Goal: Task Accomplishment & Management: Use online tool/utility

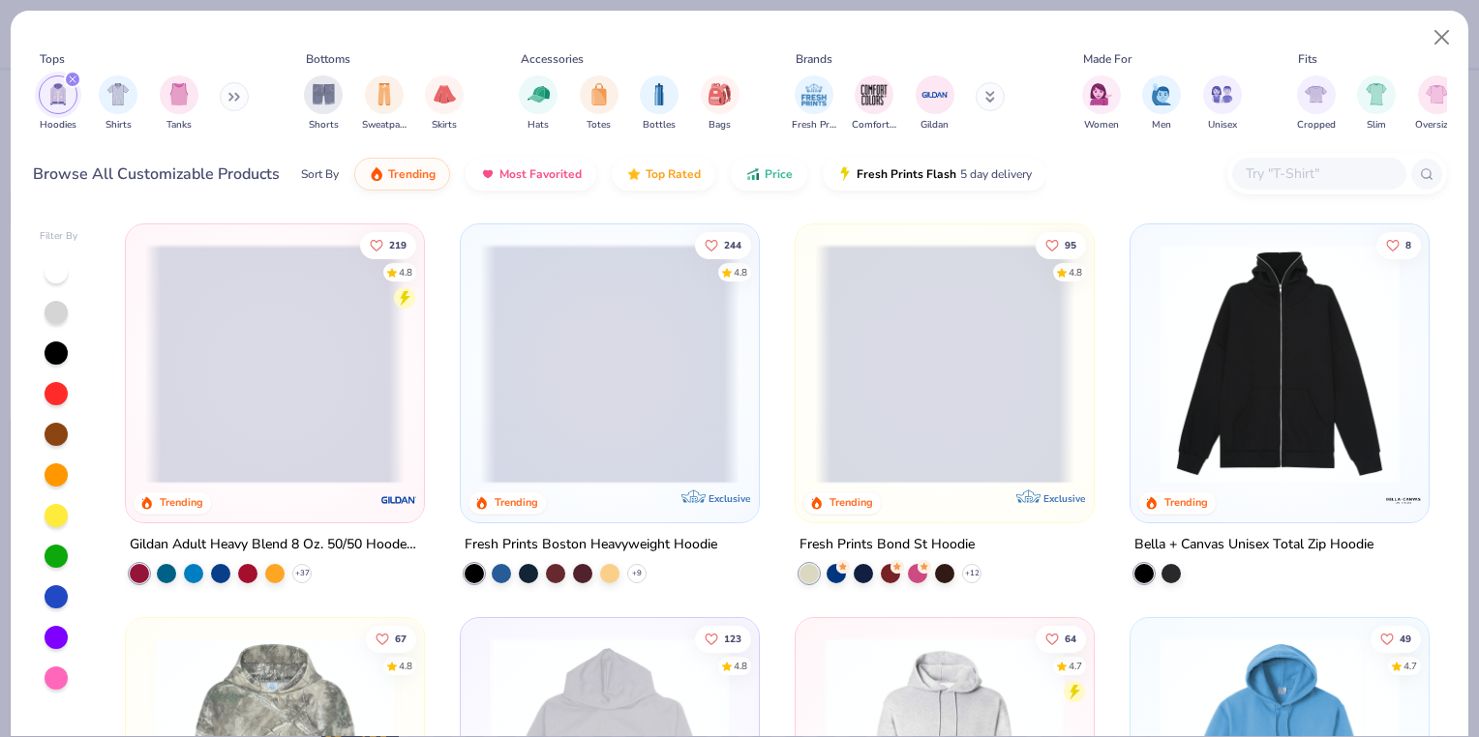
click at [670, 354] on span at bounding box center [609, 364] width 259 height 240
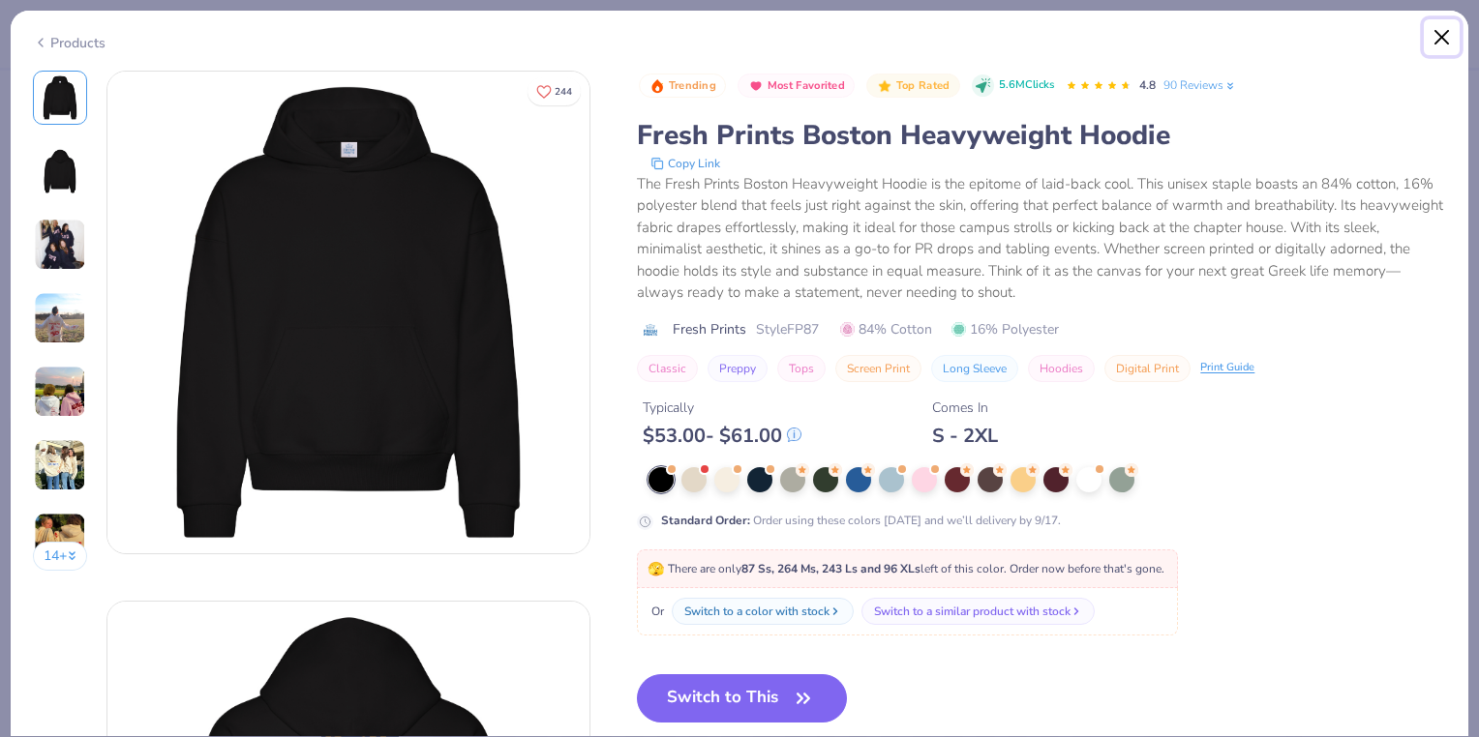
click at [1427, 39] on button "Close" at bounding box center [1442, 37] width 37 height 37
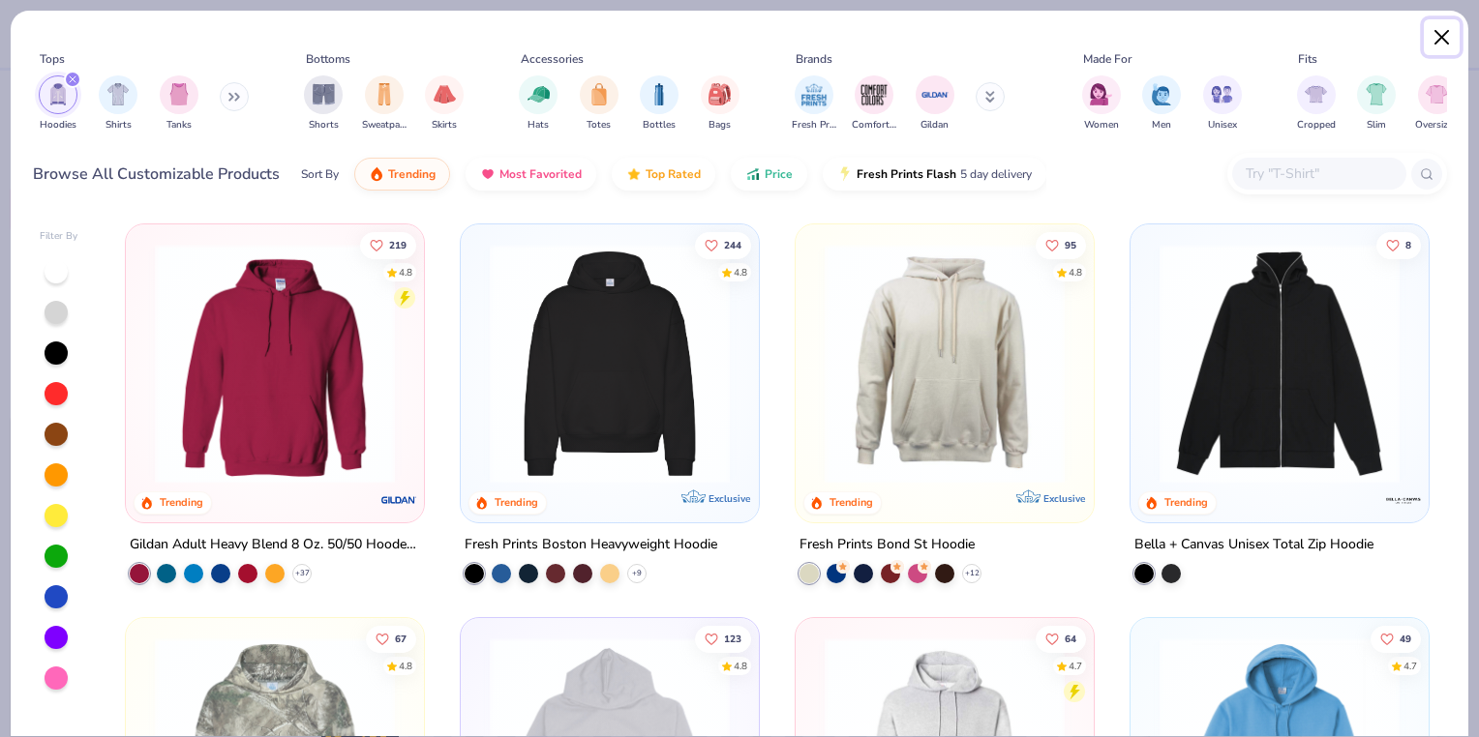
click at [1430, 41] on button "Close" at bounding box center [1442, 37] width 37 height 37
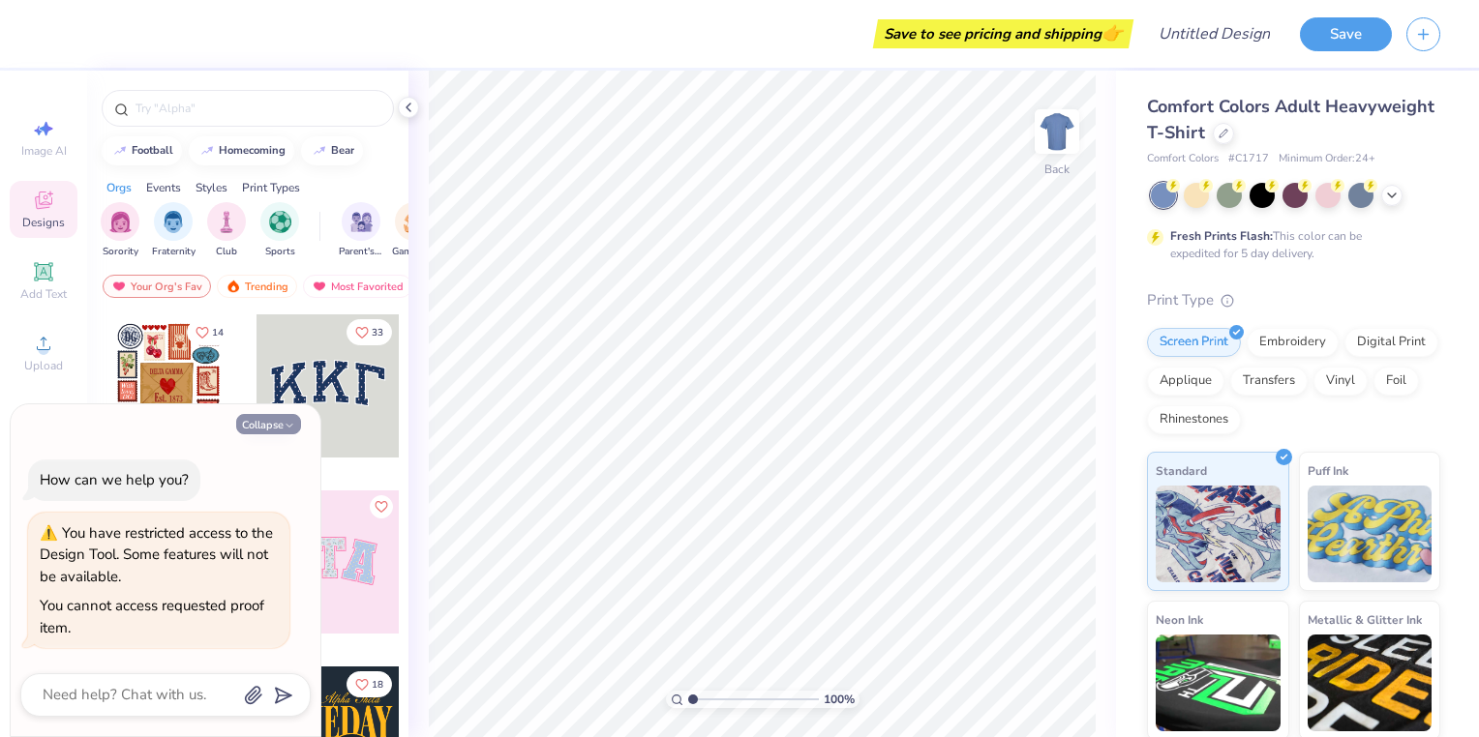
click at [294, 420] on icon "button" at bounding box center [290, 426] width 12 height 12
type textarea "x"
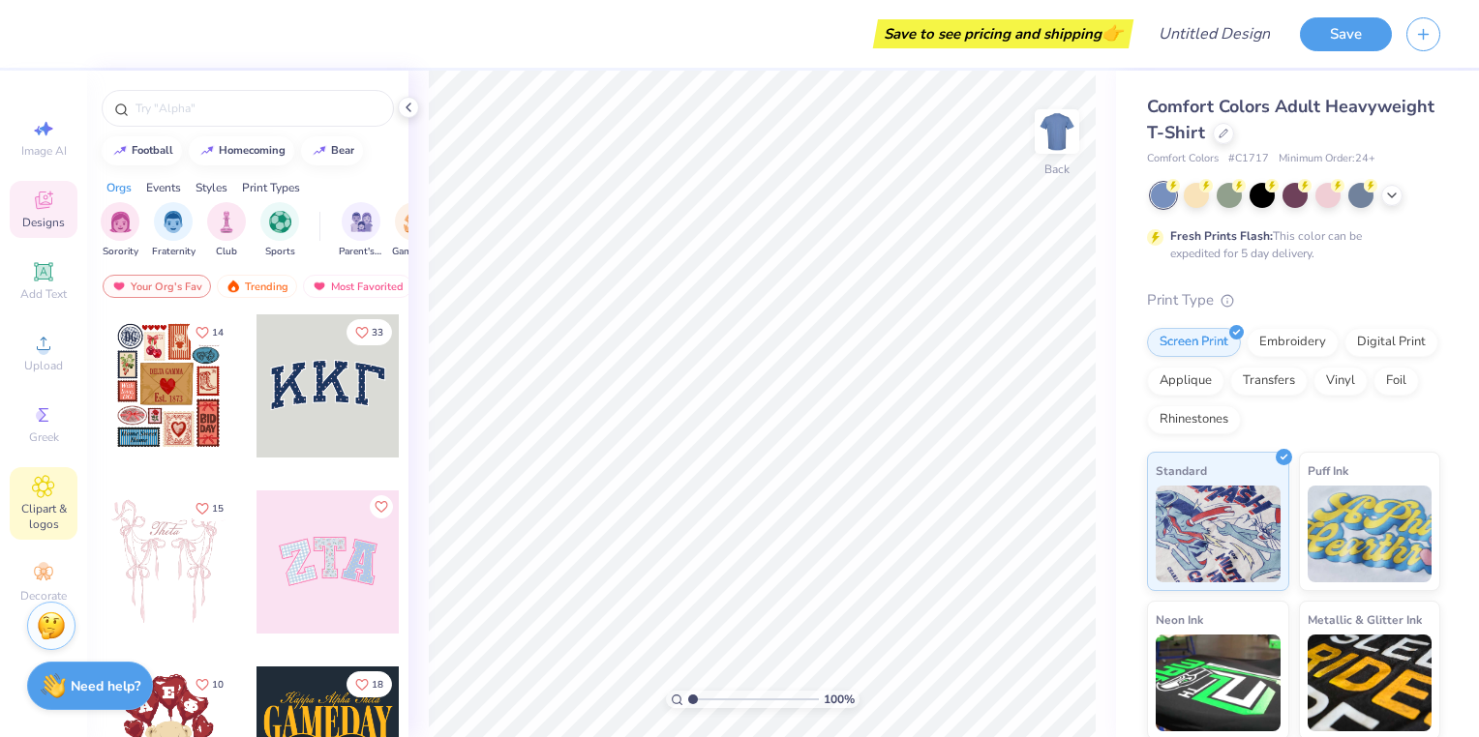
click at [49, 509] on span "Clipart & logos" at bounding box center [44, 516] width 68 height 31
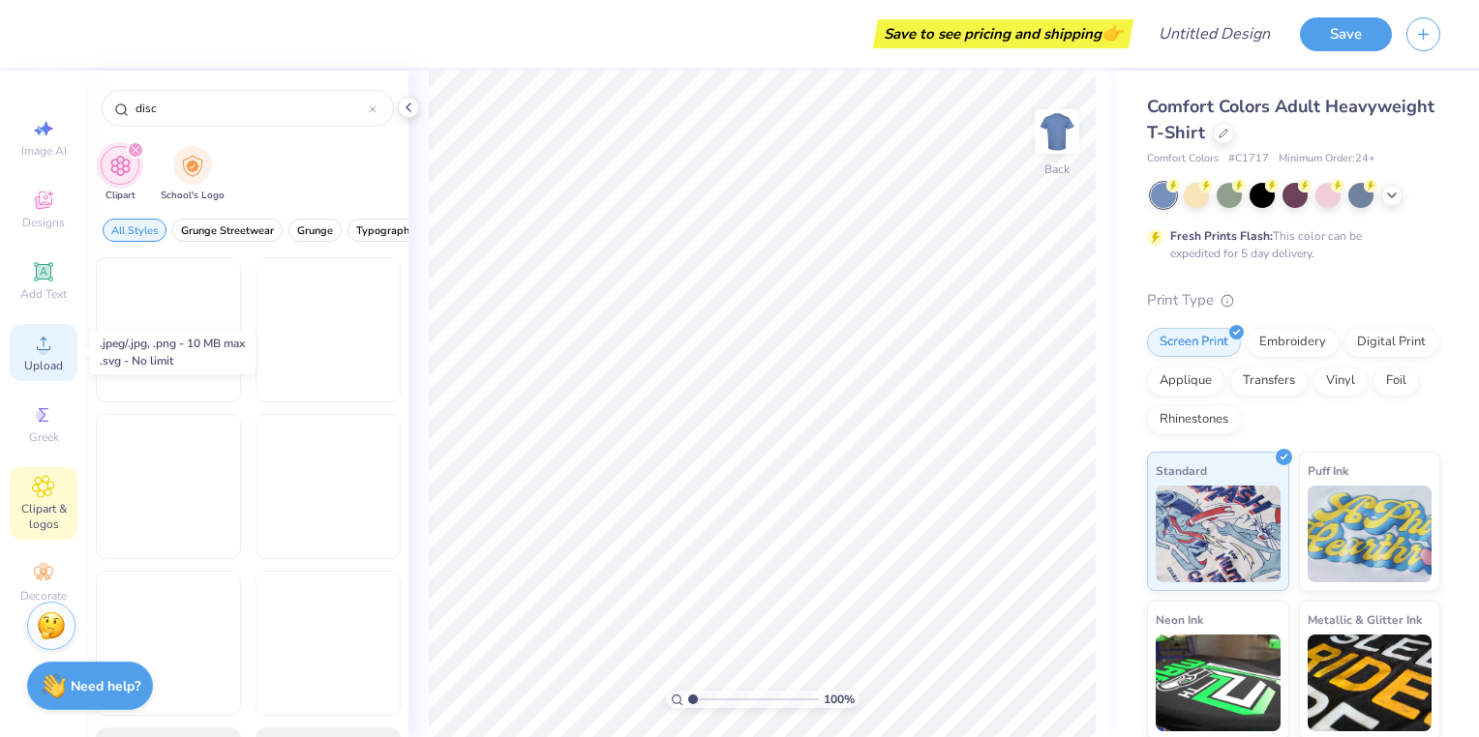
type input "disco"
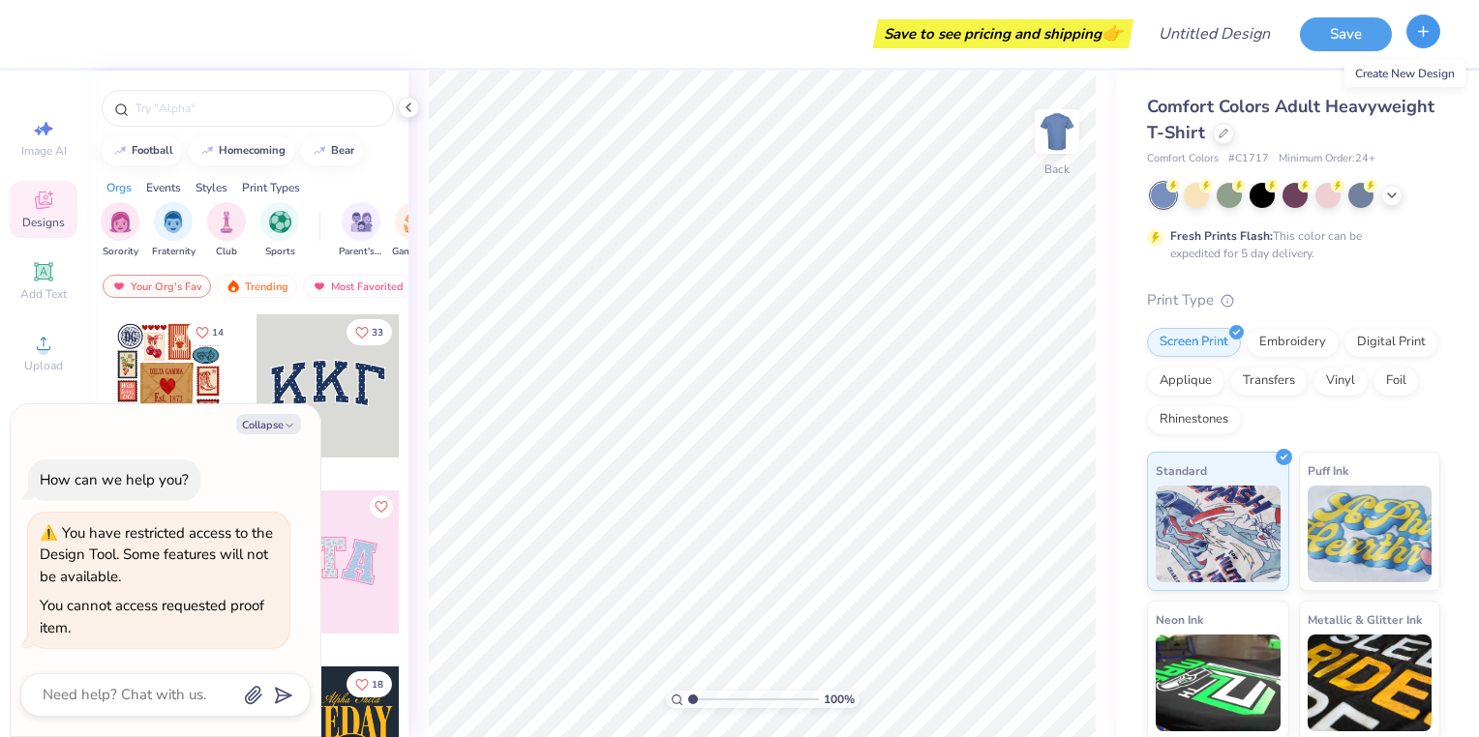
click at [1432, 40] on button "button" at bounding box center [1423, 32] width 34 height 34
type textarea "x"
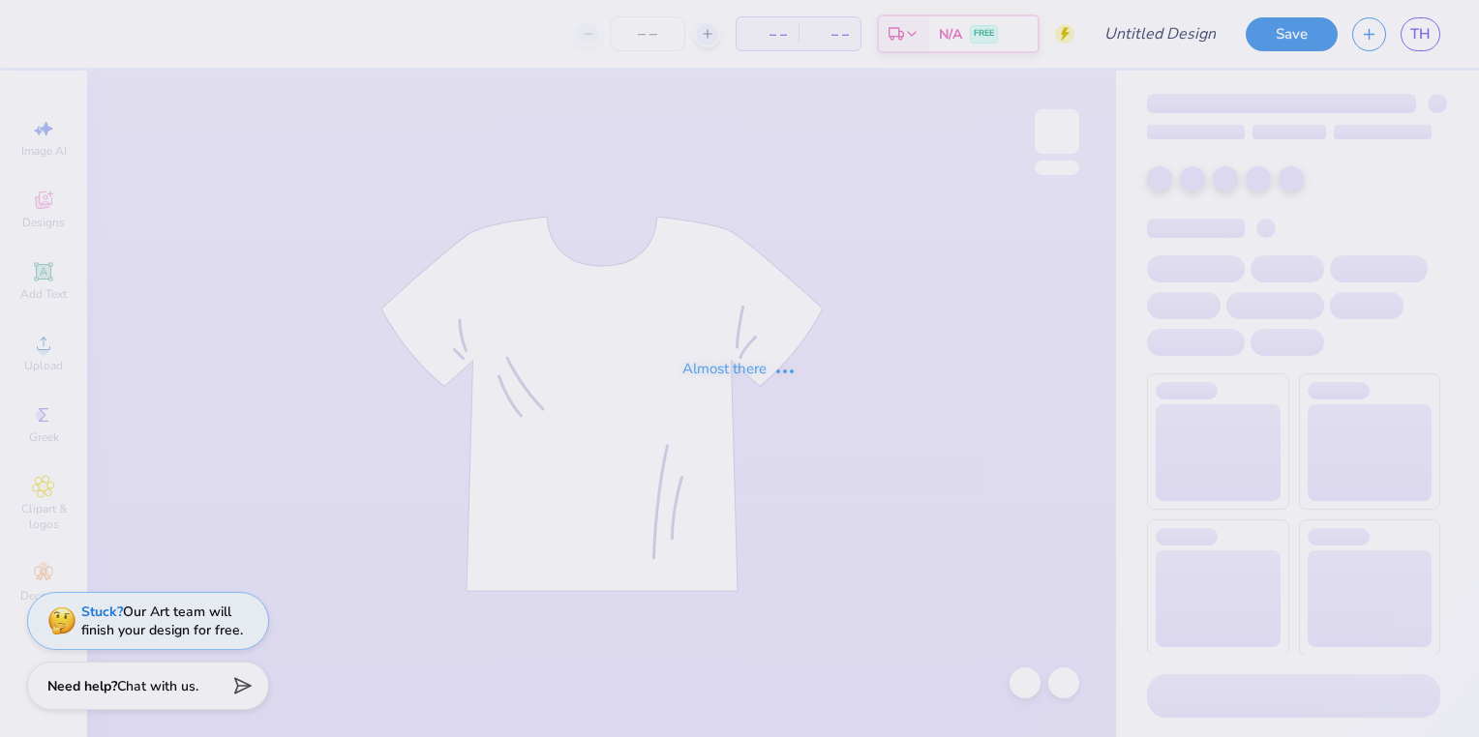
type input "Possible sweatshirt design"
type input "50"
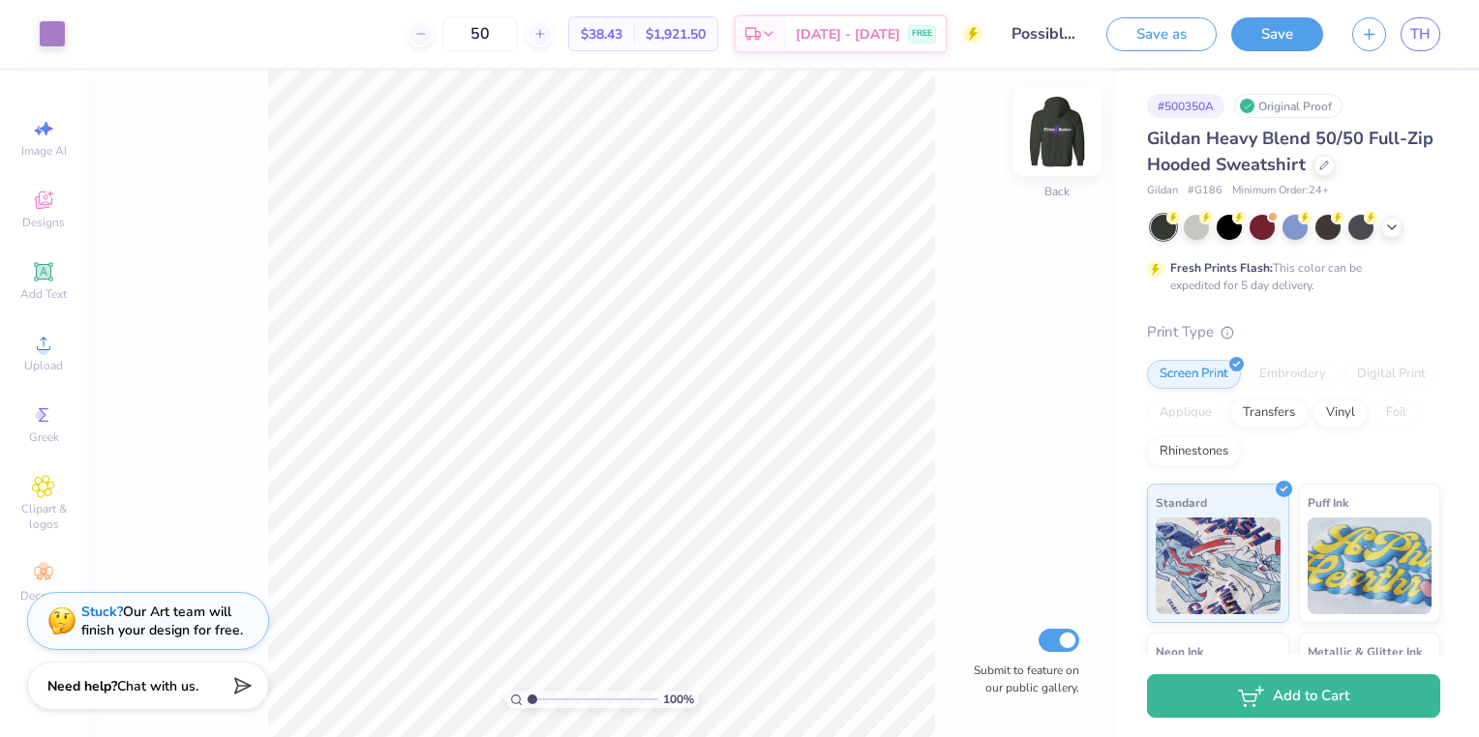
click at [1082, 136] on img at bounding box center [1056, 131] width 77 height 77
type input "11.47"
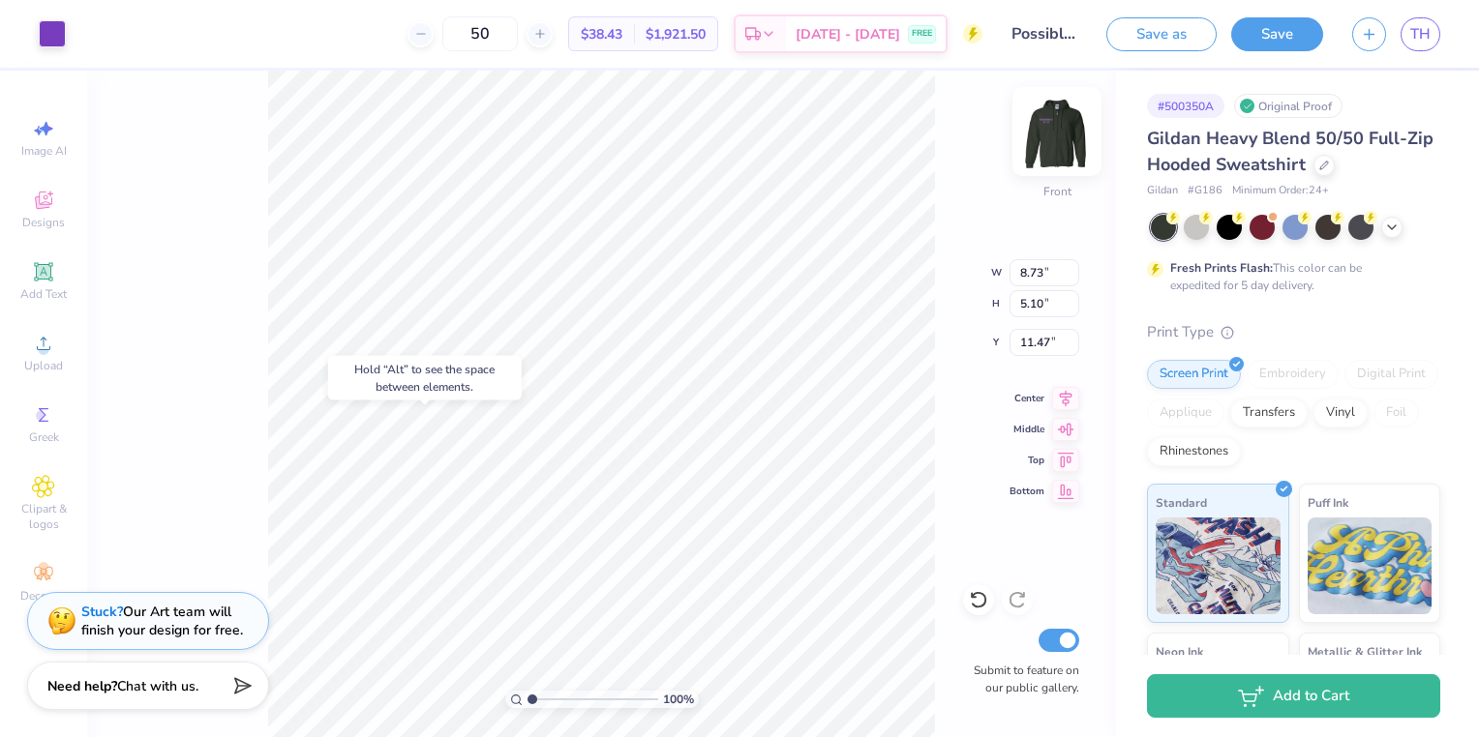
click at [1053, 118] on img at bounding box center [1056, 131] width 77 height 77
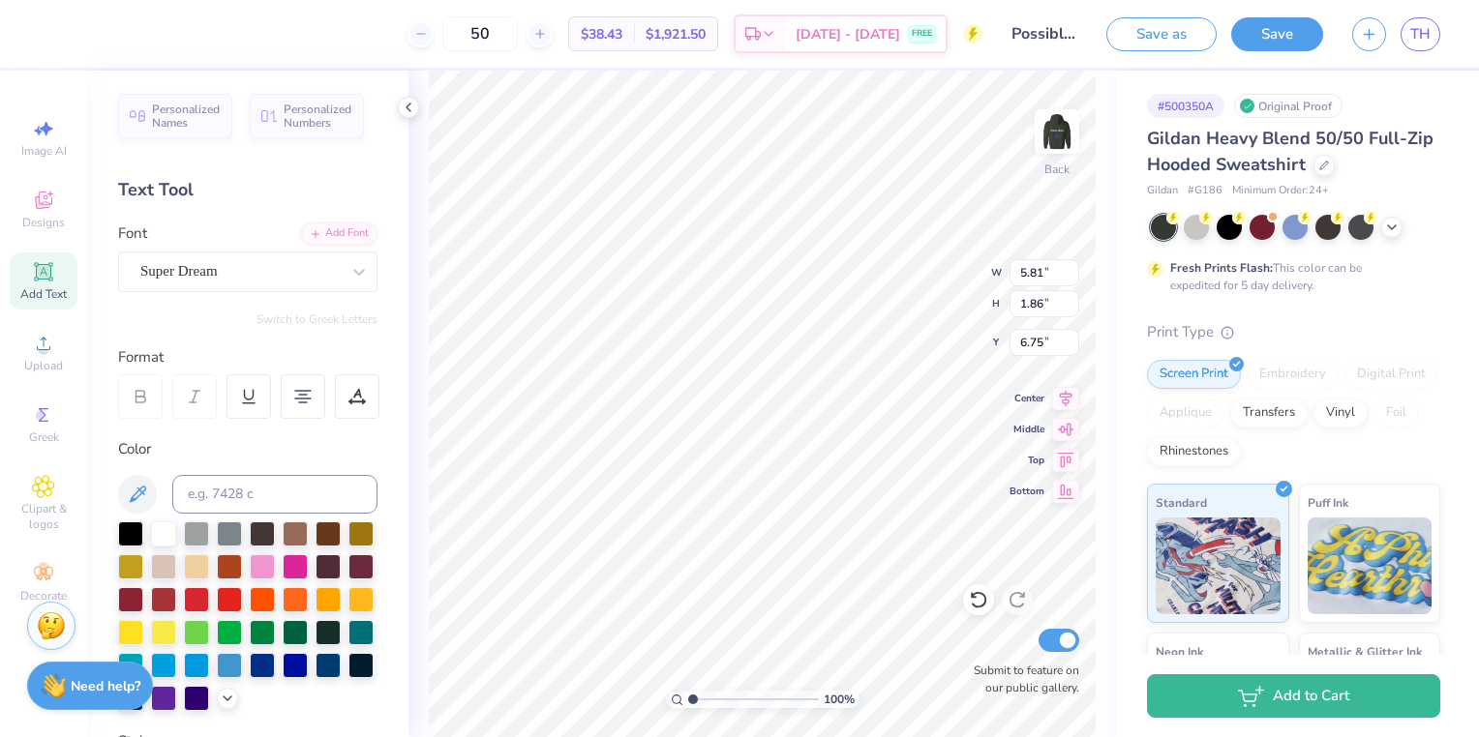
type input "6.75"
click at [39, 226] on span "Designs" at bounding box center [43, 222] width 43 height 15
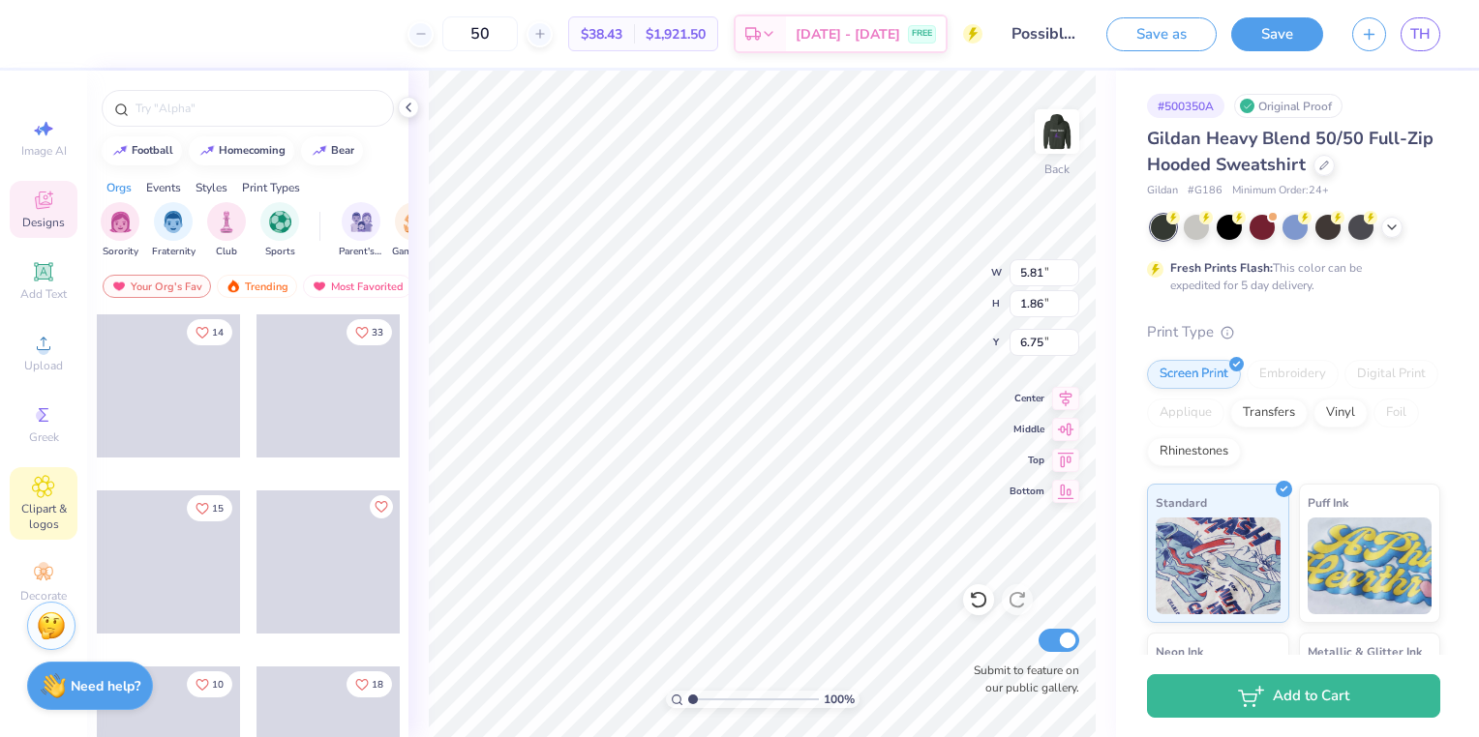
click at [46, 491] on icon at bounding box center [43, 486] width 22 height 23
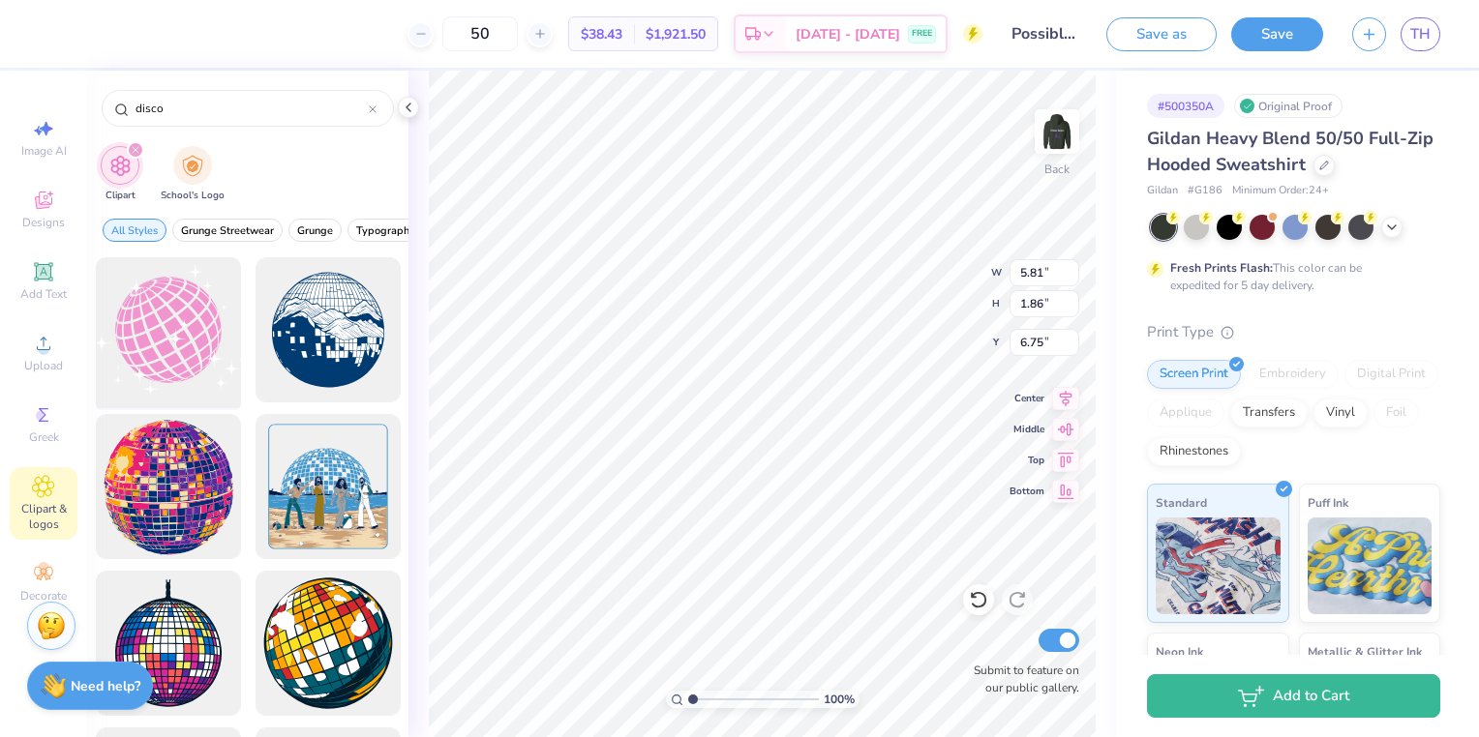
type input "disco"
click at [162, 302] on div at bounding box center [168, 331] width 160 height 160
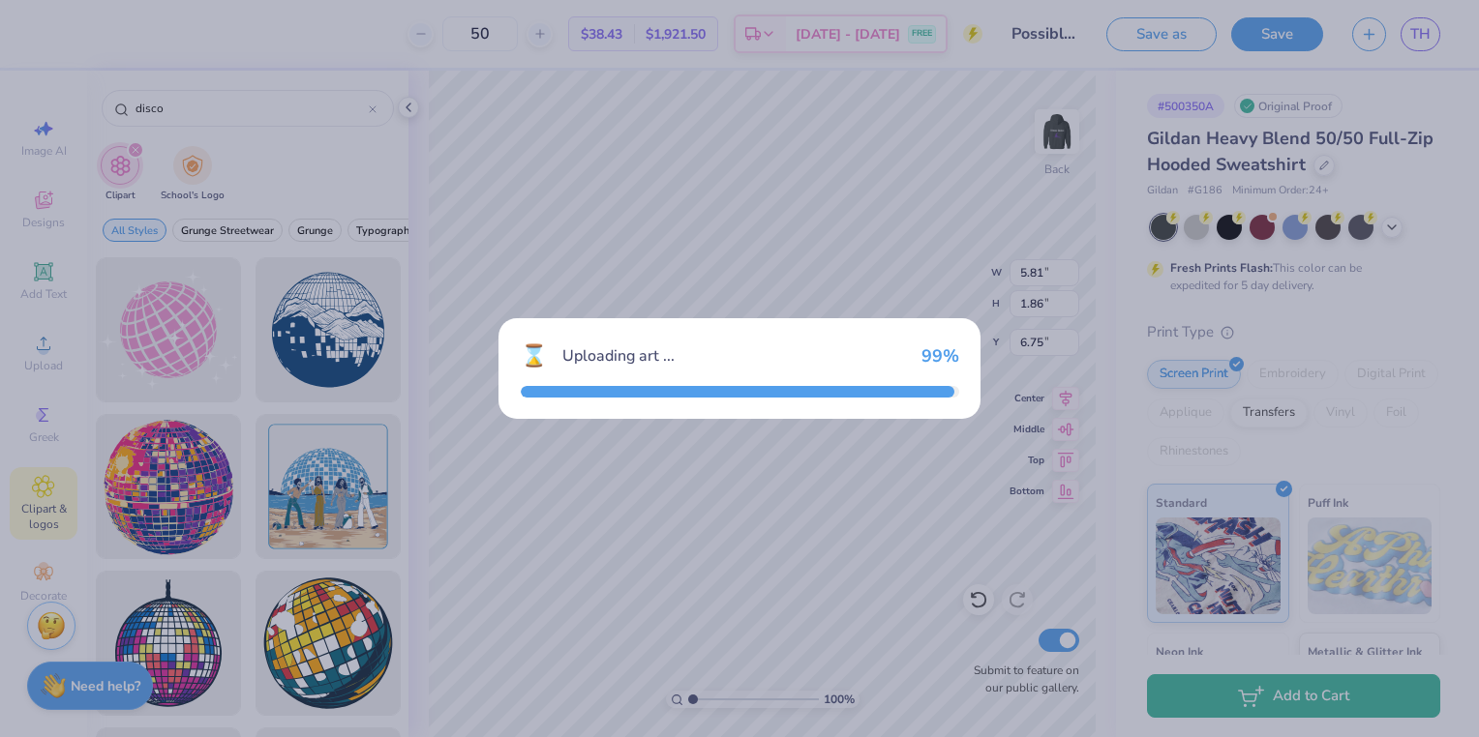
type input "8.41"
type input "7.33"
type input "3.00"
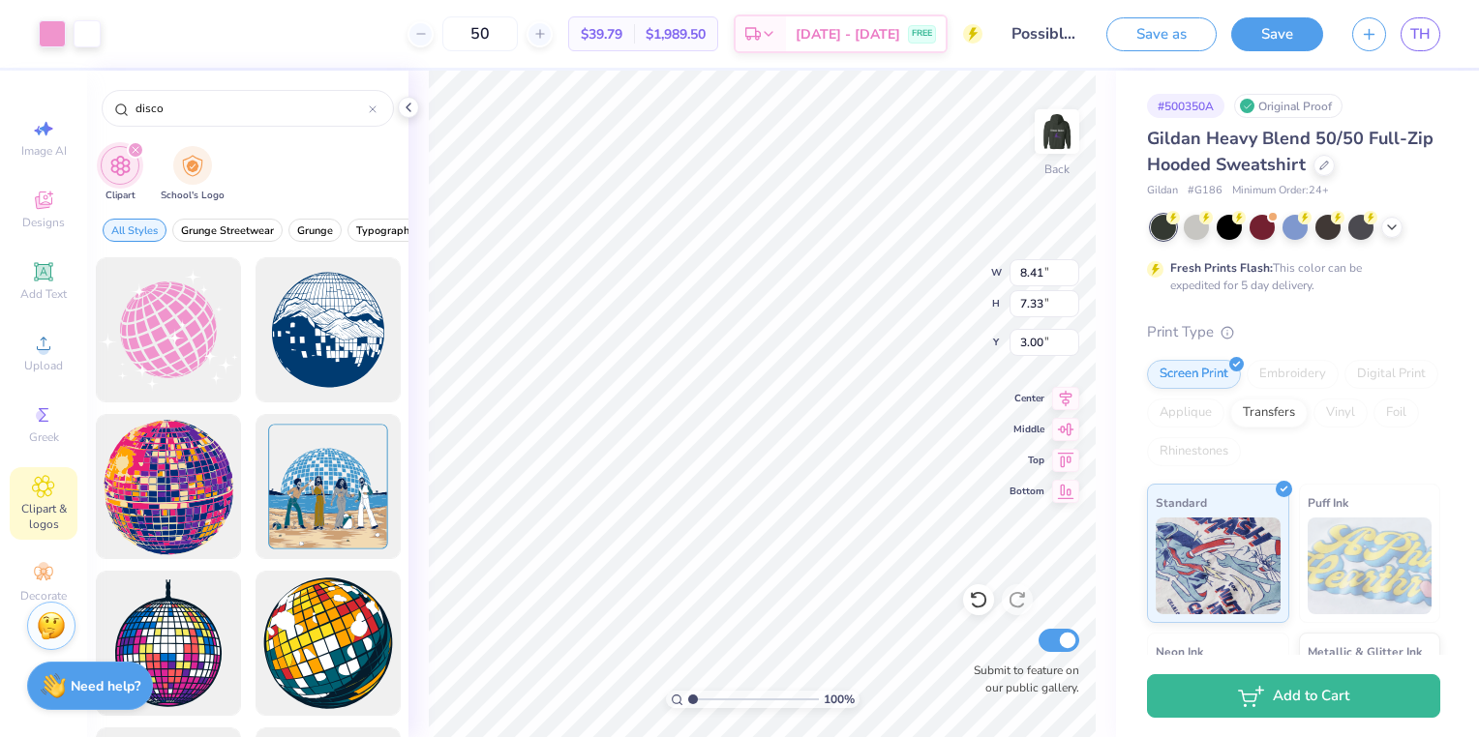
type input "3.30"
type input "2.88"
type input "3.32"
click at [369, 118] on div "disco" at bounding box center [248, 108] width 292 height 37
click at [376, 111] on icon at bounding box center [373, 109] width 8 height 8
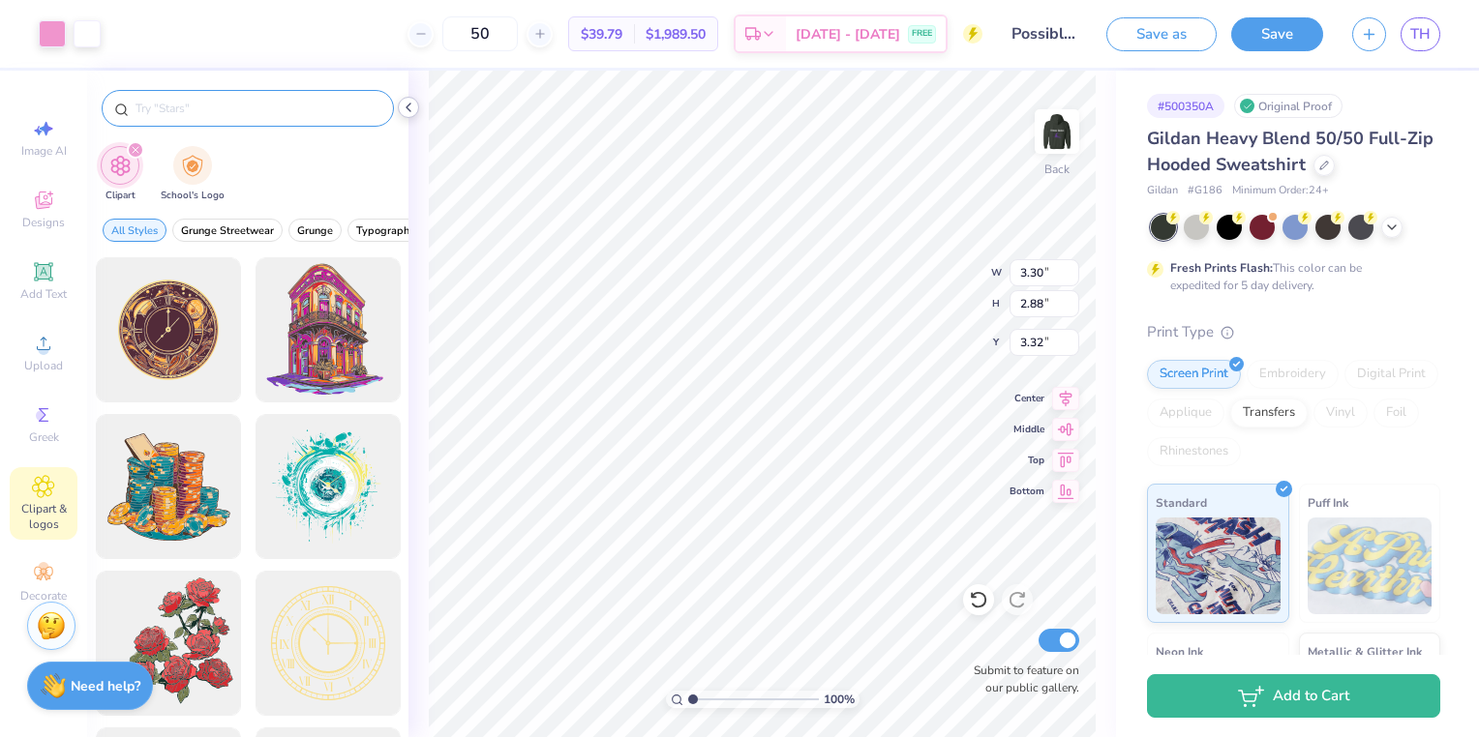
click at [410, 110] on polyline at bounding box center [408, 108] width 4 height 8
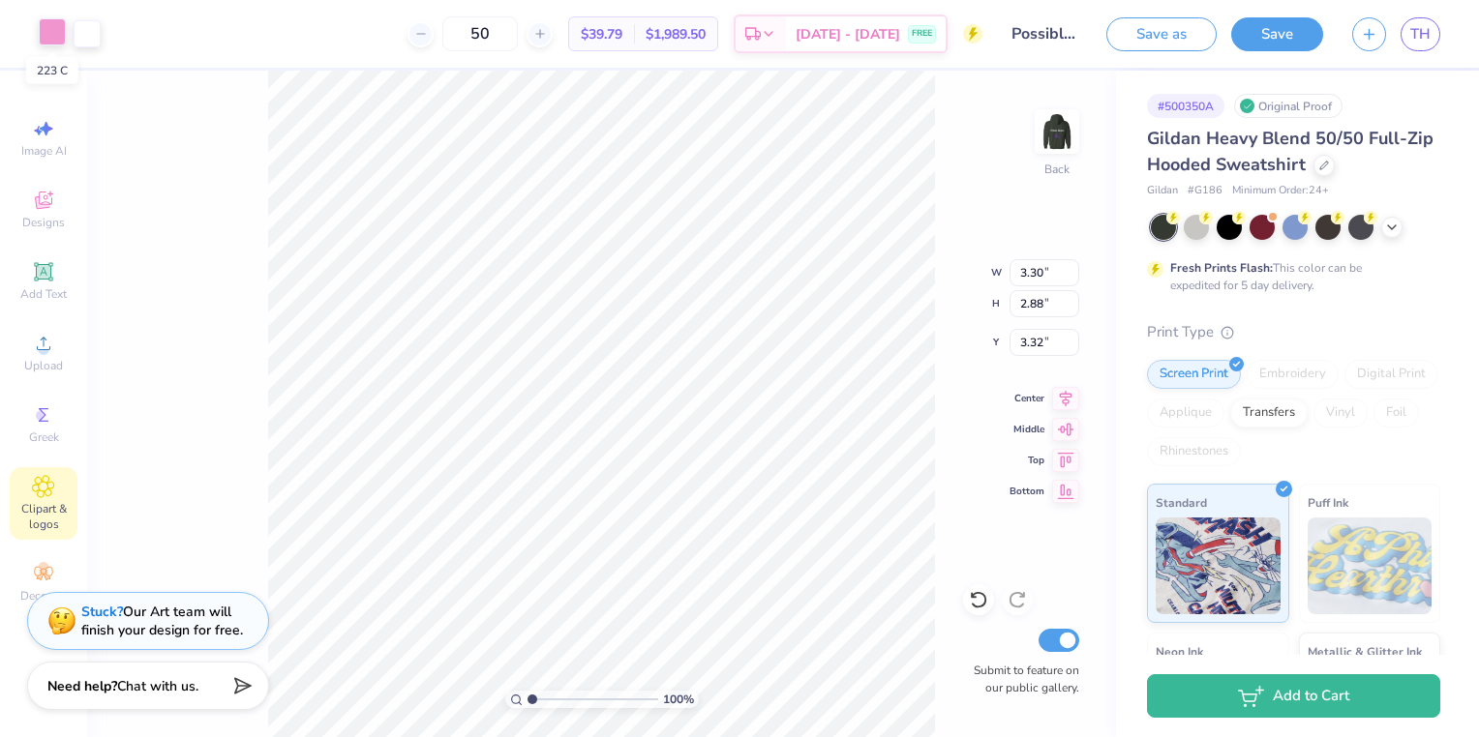
click at [59, 29] on div at bounding box center [52, 31] width 27 height 27
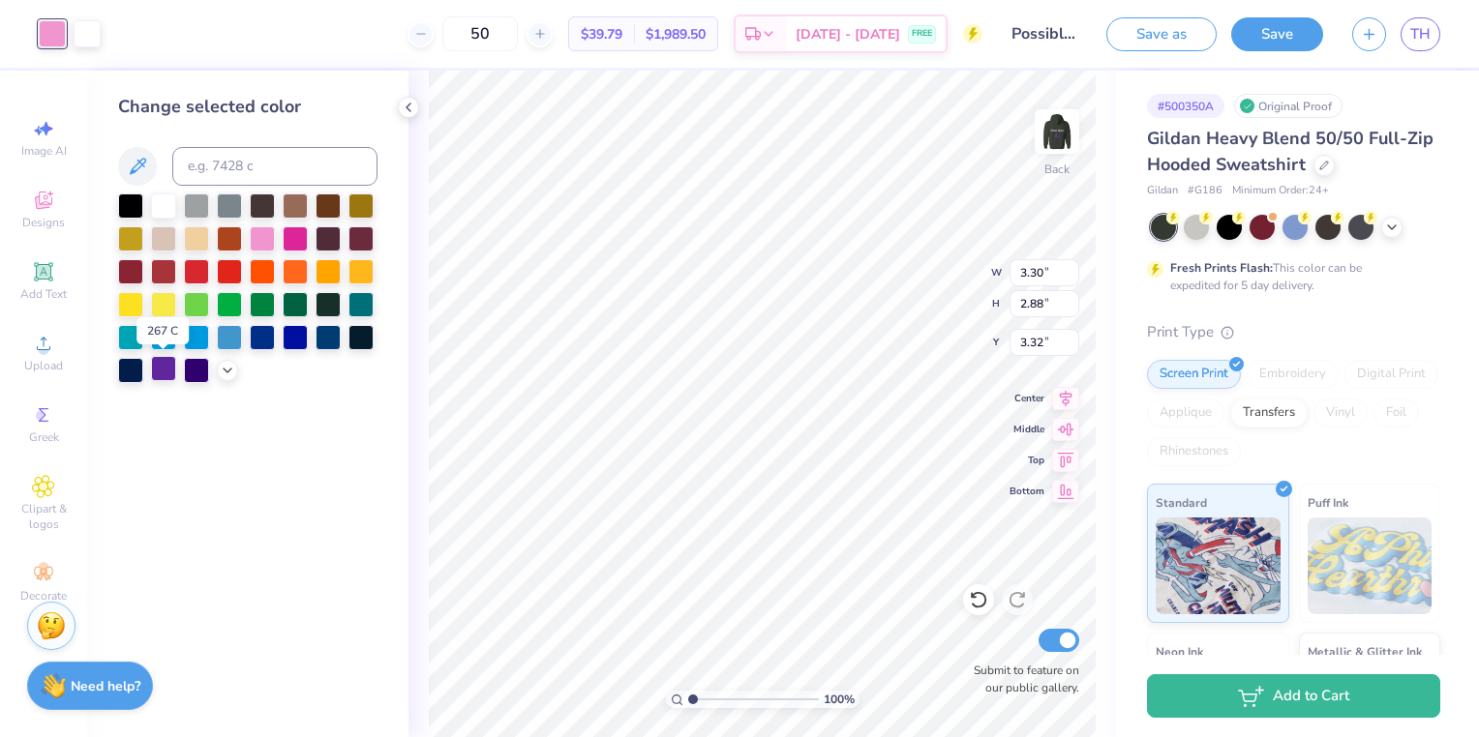
click at [165, 377] on div at bounding box center [163, 368] width 25 height 25
click at [223, 376] on div at bounding box center [227, 368] width 21 height 21
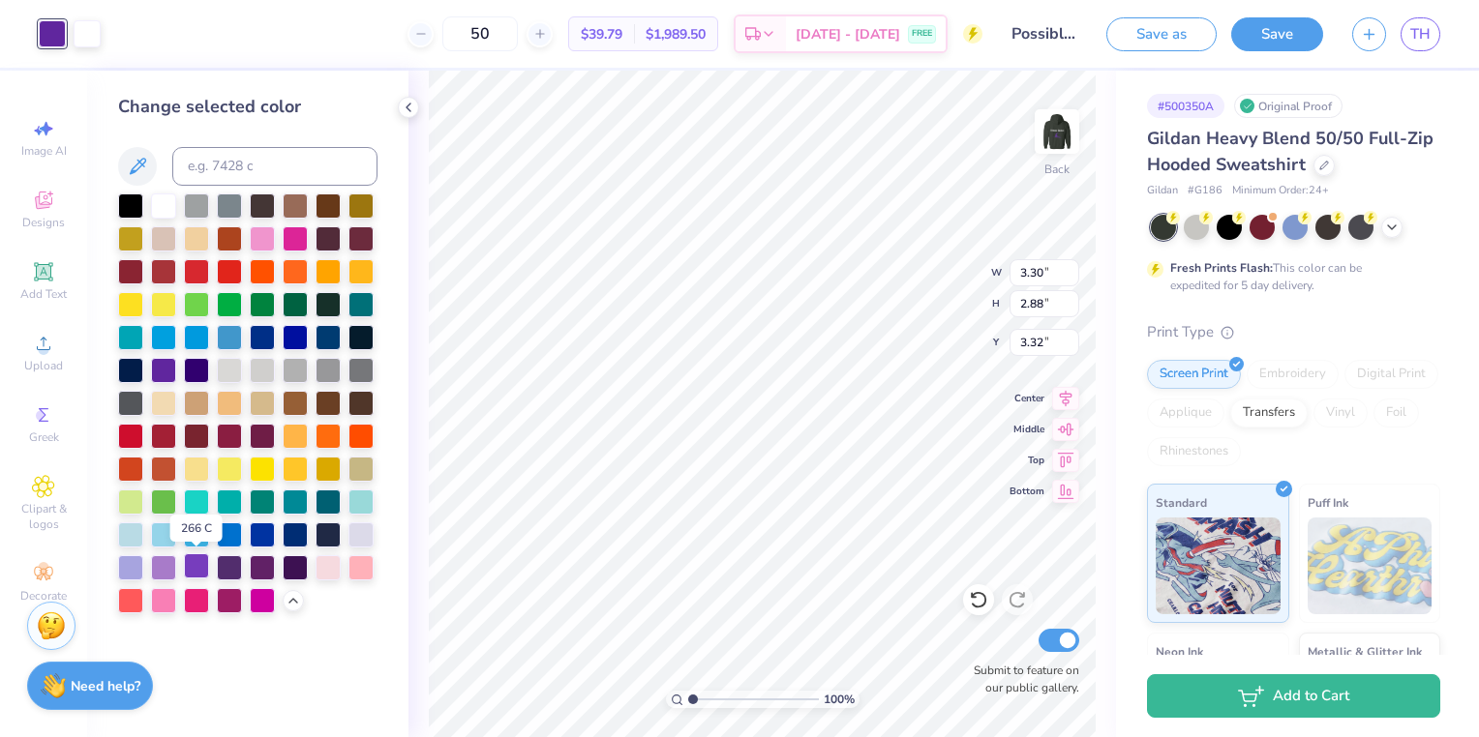
click at [201, 569] on div at bounding box center [196, 566] width 25 height 25
click at [162, 570] on div at bounding box center [163, 566] width 25 height 25
click at [130, 564] on div at bounding box center [130, 566] width 25 height 25
click at [161, 564] on div at bounding box center [163, 566] width 25 height 25
drag, startPoint x: 88, startPoint y: 49, endPoint x: 86, endPoint y: 35, distance: 14.6
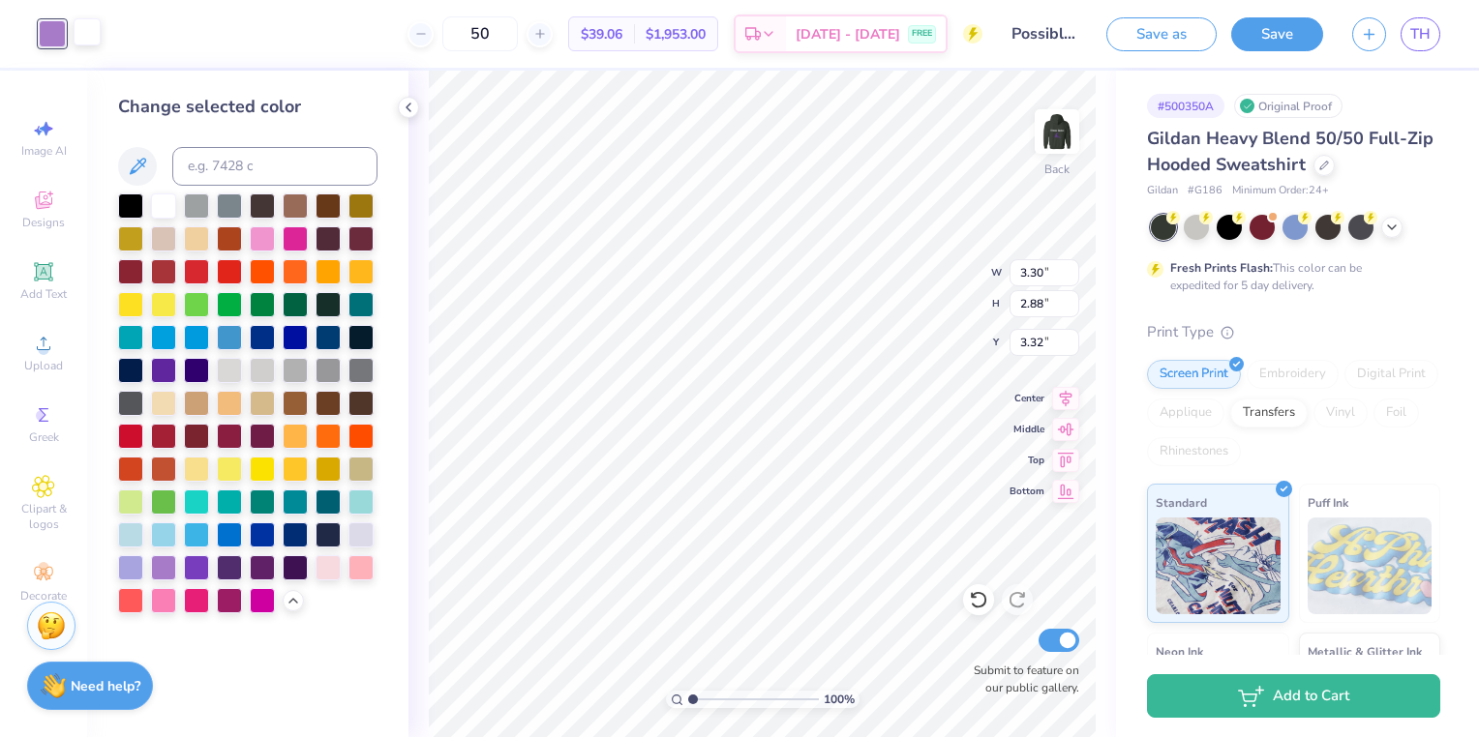
click at [86, 35] on div "Art colors" at bounding box center [50, 34] width 101 height 68
click at [86, 35] on div at bounding box center [87, 31] width 27 height 27
click at [153, 561] on div at bounding box center [163, 566] width 25 height 25
click at [163, 203] on div at bounding box center [163, 204] width 25 height 25
click at [98, 23] on div "50 $39.06 Per Item $1,953.00 Total Est. Delivery [DATE] - [DATE] FREE" at bounding box center [531, 34] width 902 height 68
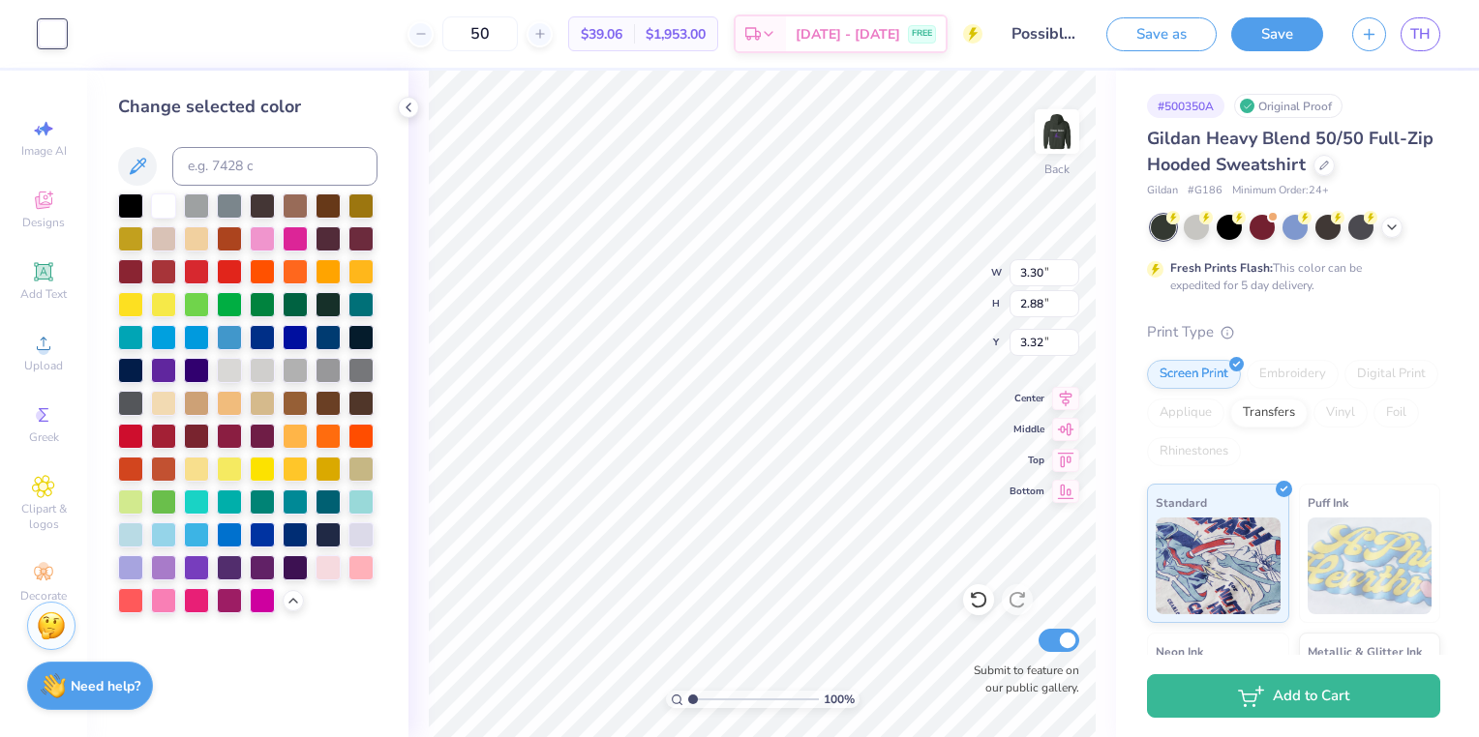
click at [70, 37] on div "Art colors 50 $39.06 Per Item $1,953.00 Total Est. Delivery [DATE] - [DATE] FRE…" at bounding box center [739, 34] width 1479 height 68
click at [983, 606] on icon at bounding box center [978, 600] width 16 height 17
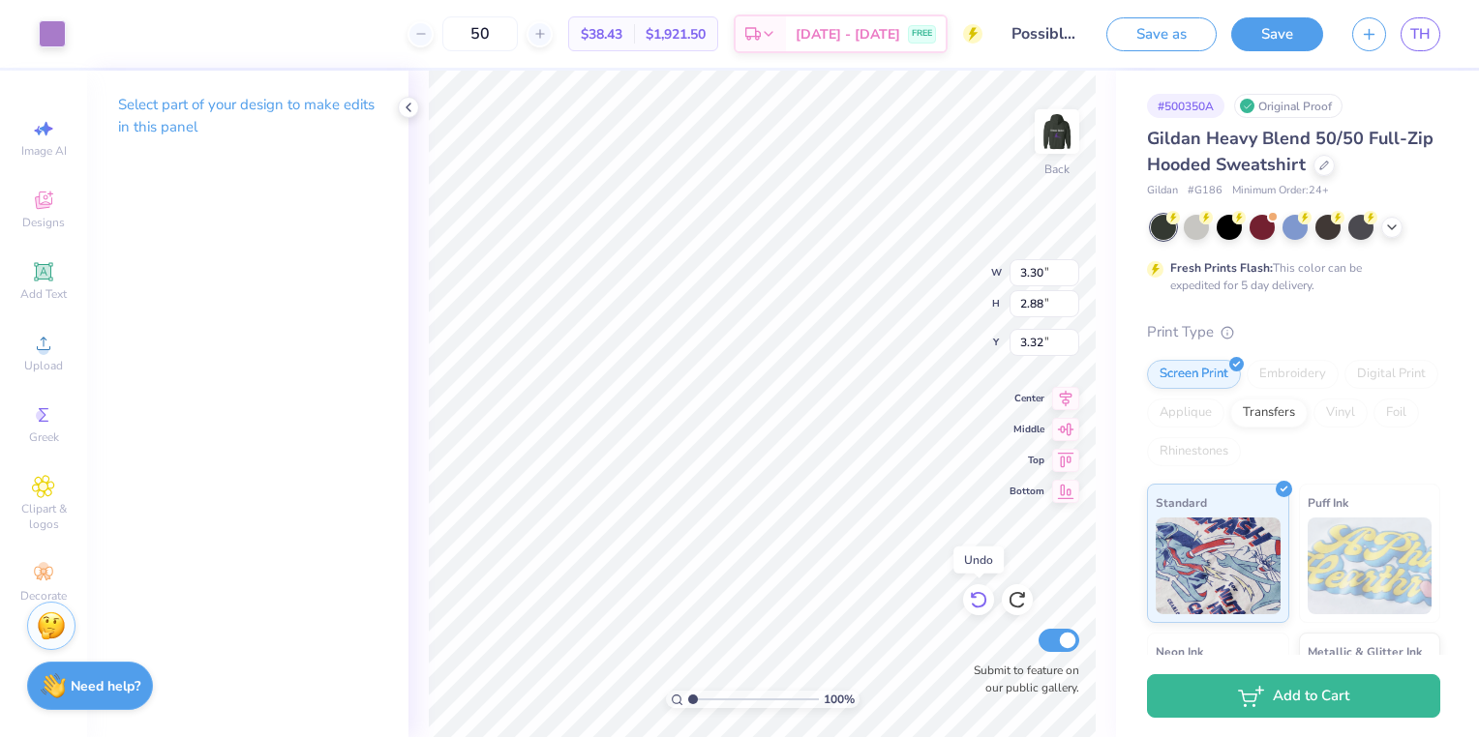
click at [983, 606] on icon at bounding box center [978, 600] width 16 height 17
click at [1072, 165] on img at bounding box center [1056, 131] width 77 height 77
click at [57, 31] on div at bounding box center [52, 31] width 27 height 27
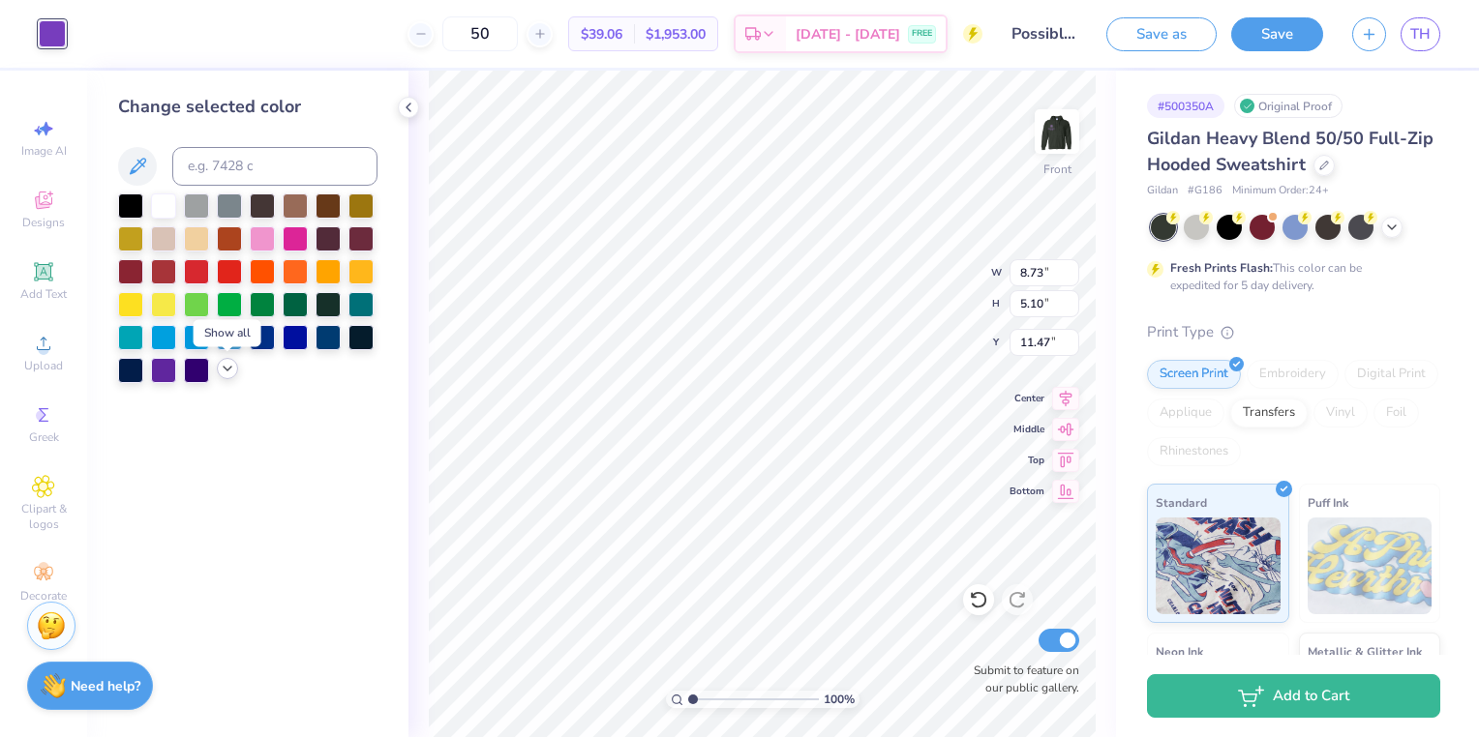
click at [224, 373] on icon at bounding box center [227, 368] width 15 height 15
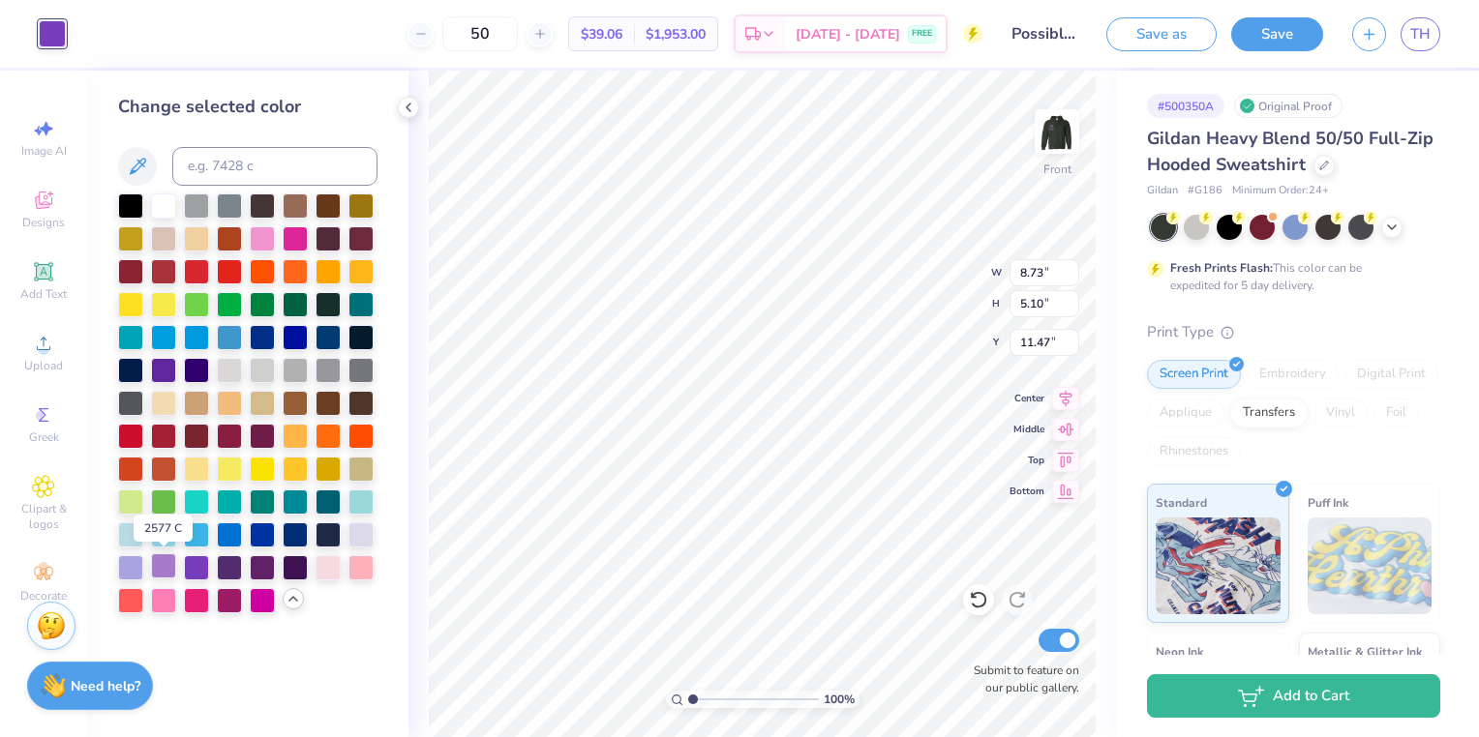
click at [166, 571] on div at bounding box center [163, 566] width 25 height 25
type input "6.17"
type input "3.60"
type input "11.65"
type input "12.55"
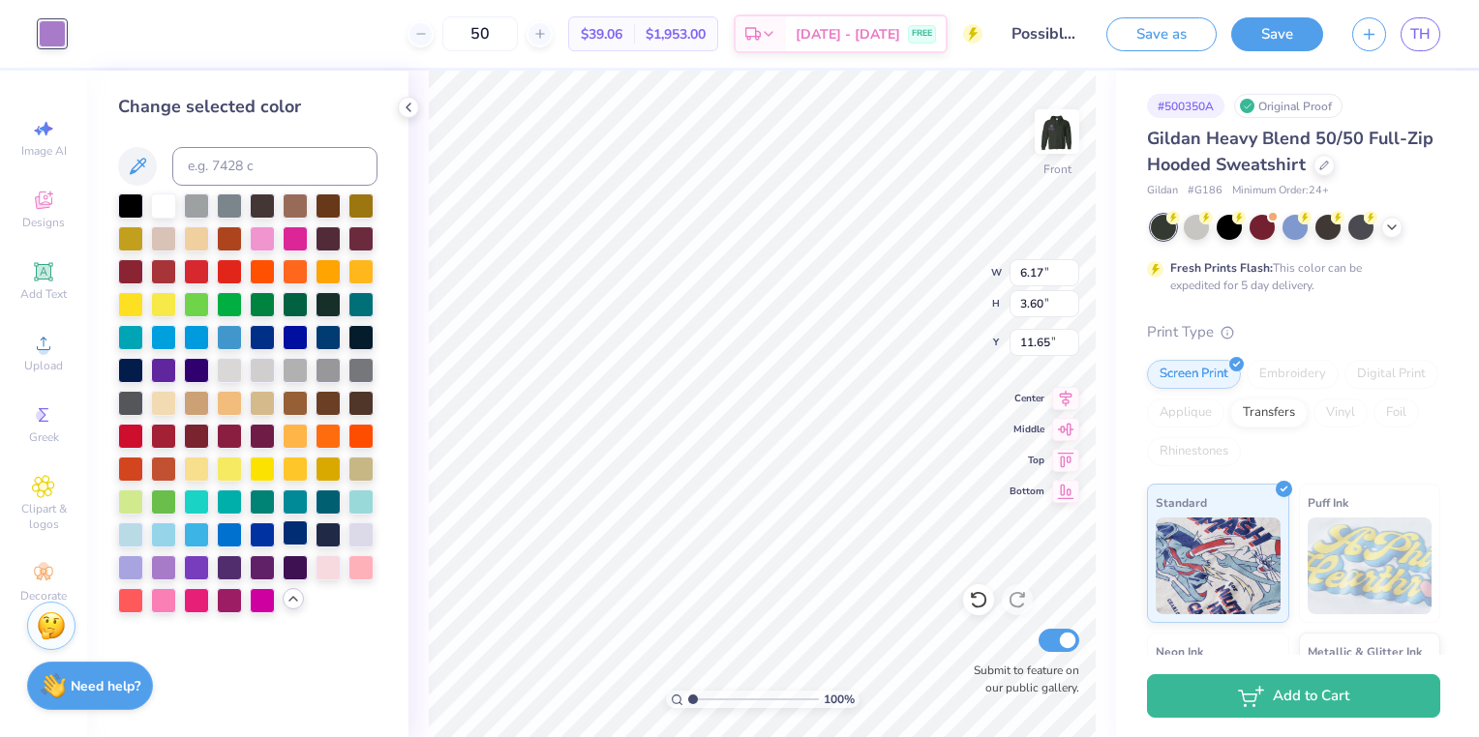
type input "1.55"
type input "8.73"
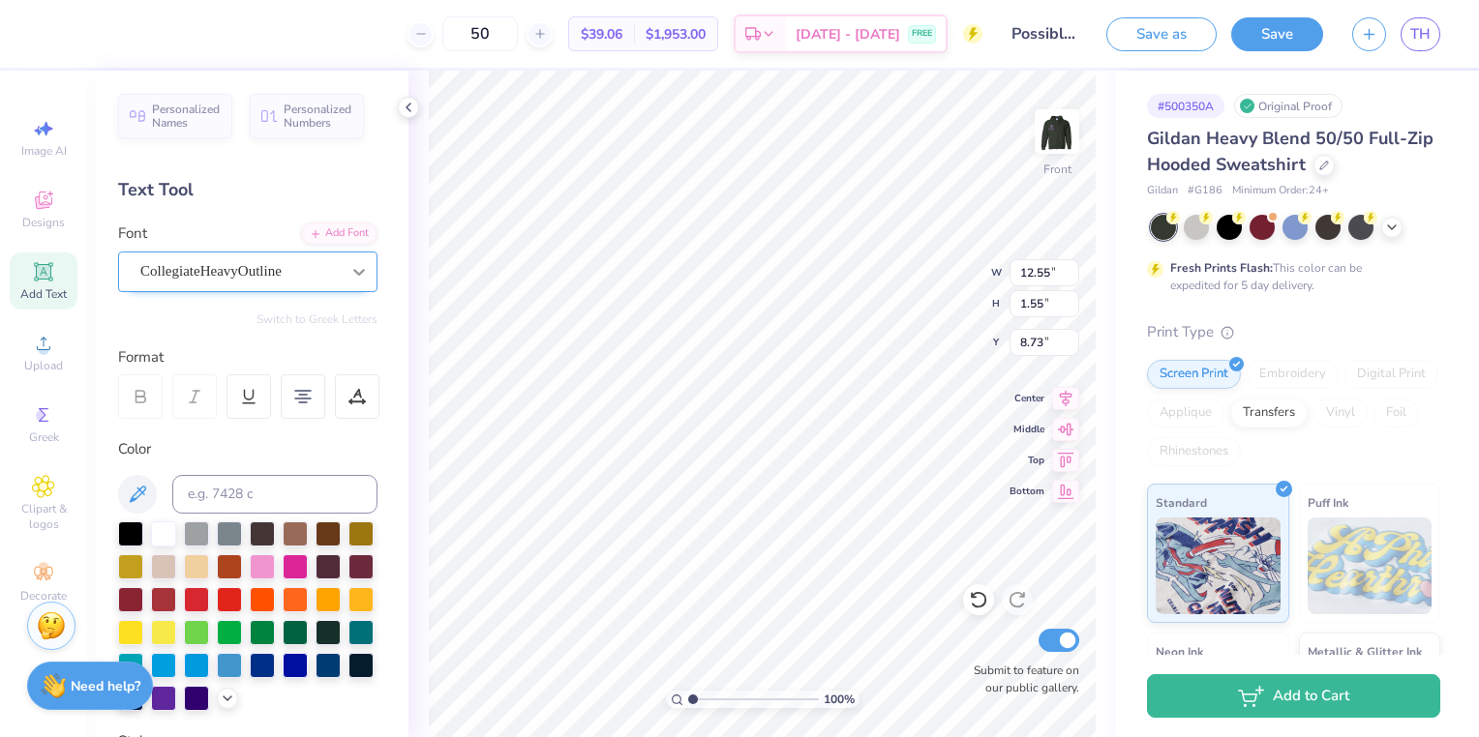
click at [349, 264] on icon at bounding box center [358, 271] width 19 height 19
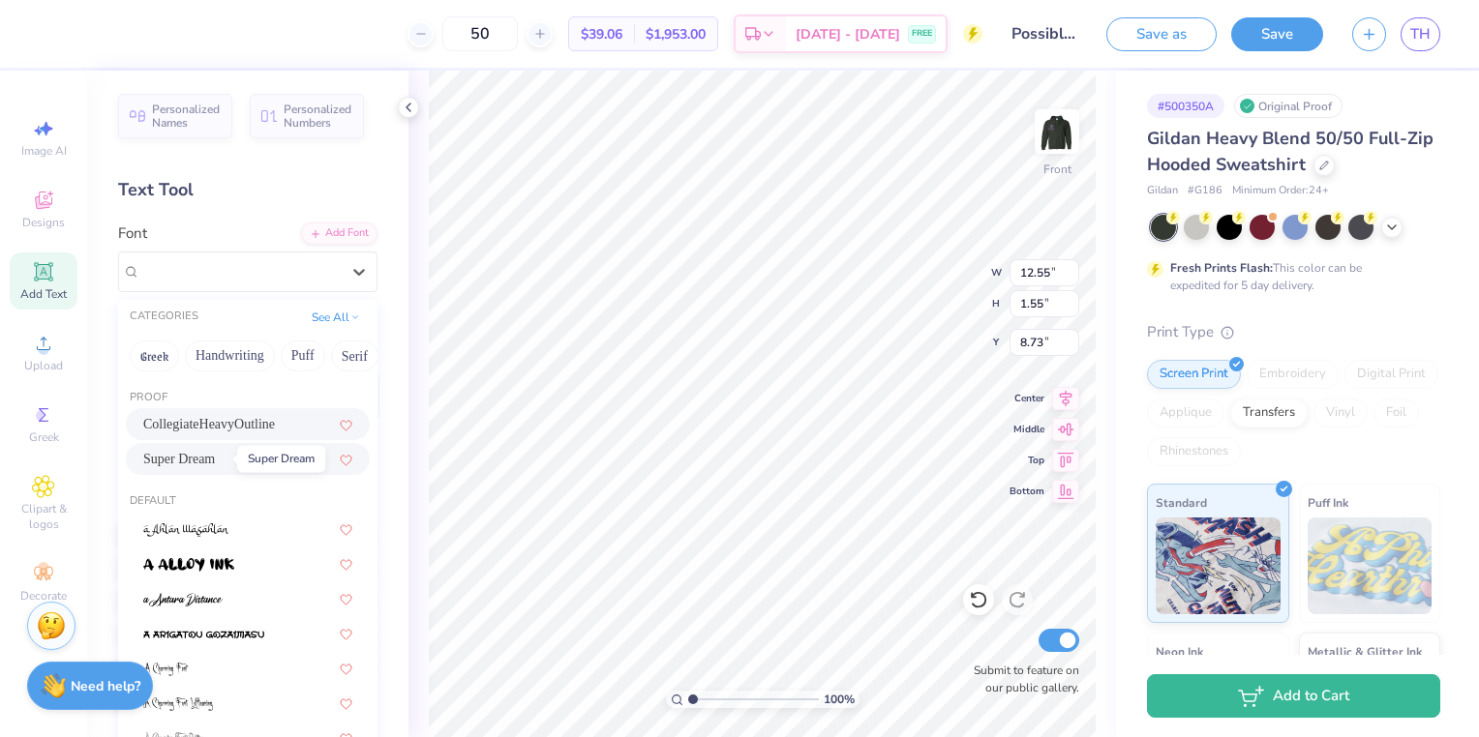
click at [191, 467] on span "Super Dream" at bounding box center [179, 459] width 72 height 20
type input "12.44"
type input "1.47"
type input "8.77"
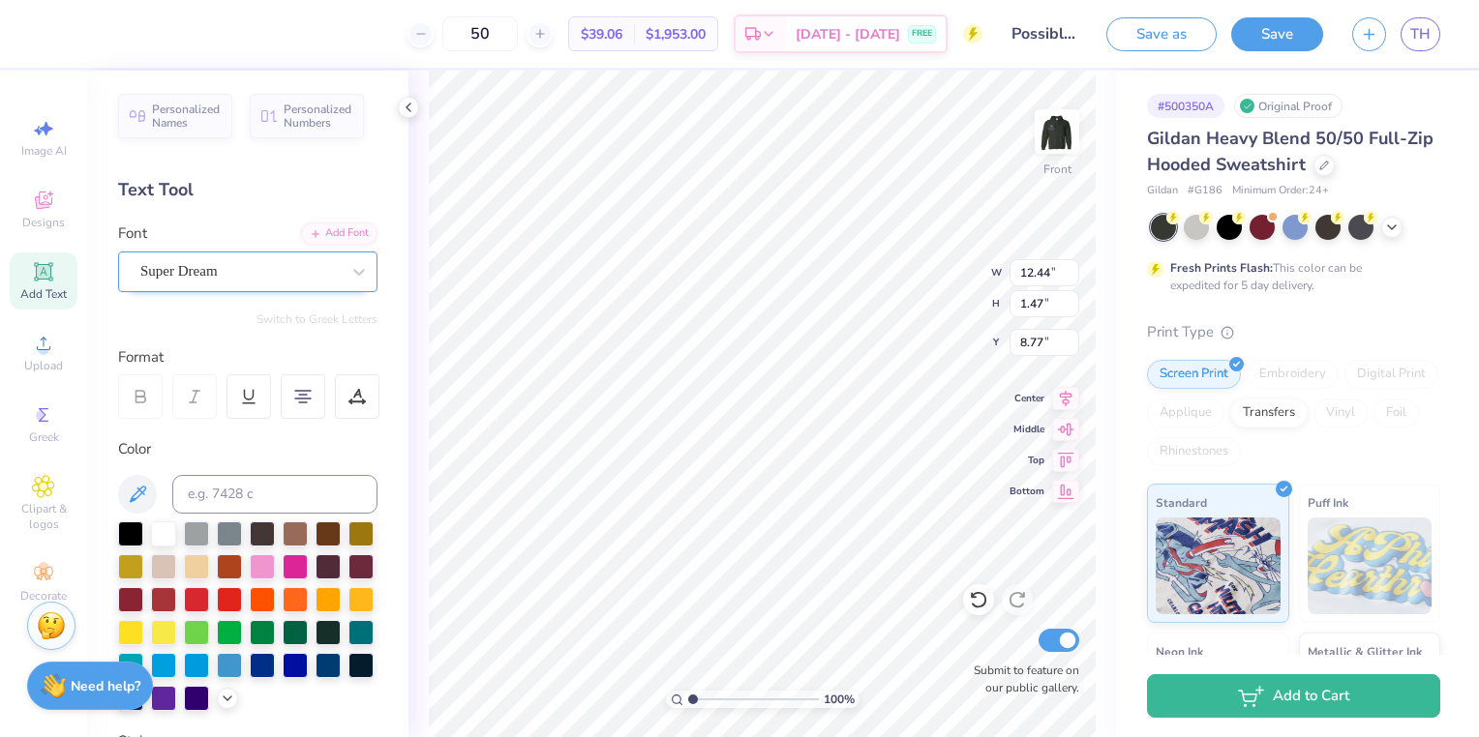
click at [290, 261] on div "Super Dream" at bounding box center [239, 271] width 203 height 30
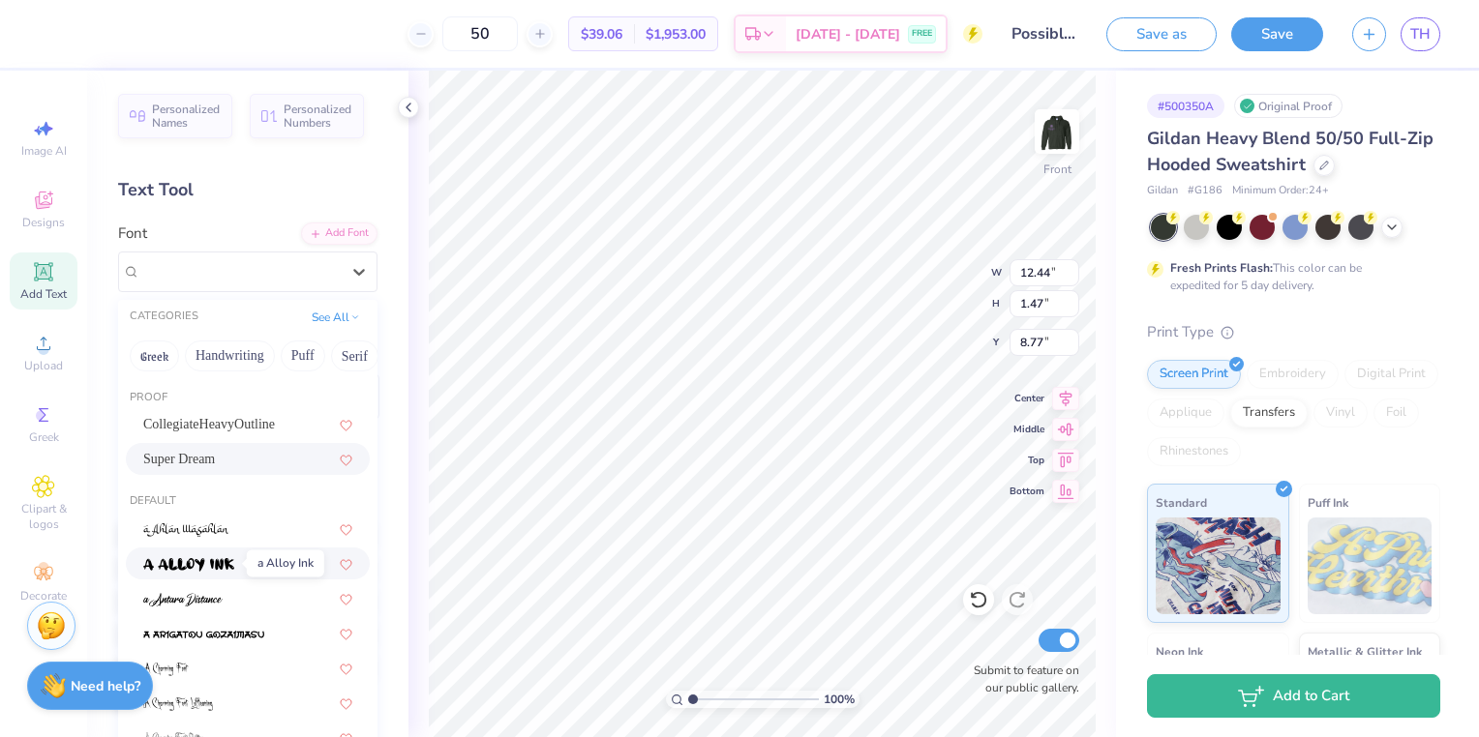
click at [231, 559] on img at bounding box center [188, 565] width 91 height 14
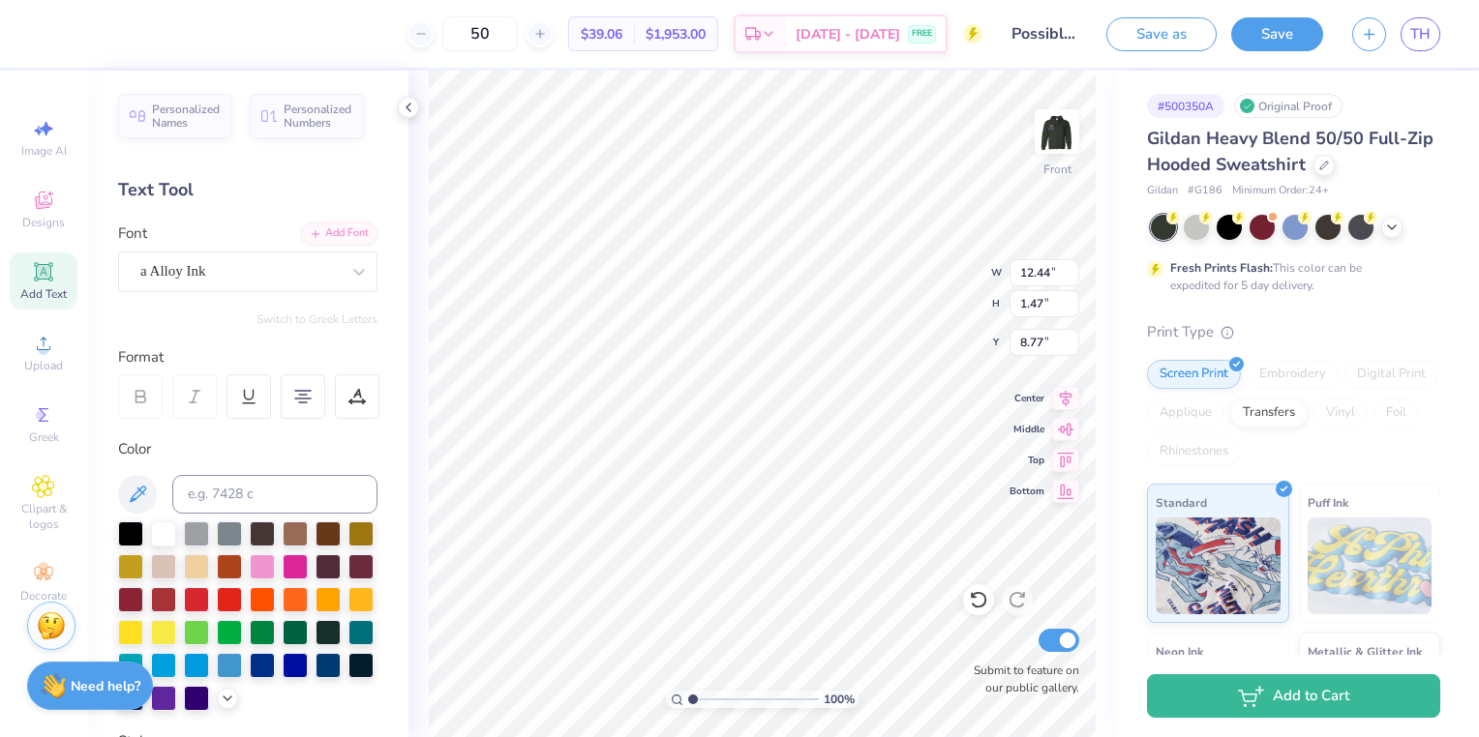
type input "14.63"
type input "1.90"
type input "8.56"
click at [342, 285] on div at bounding box center [359, 272] width 35 height 35
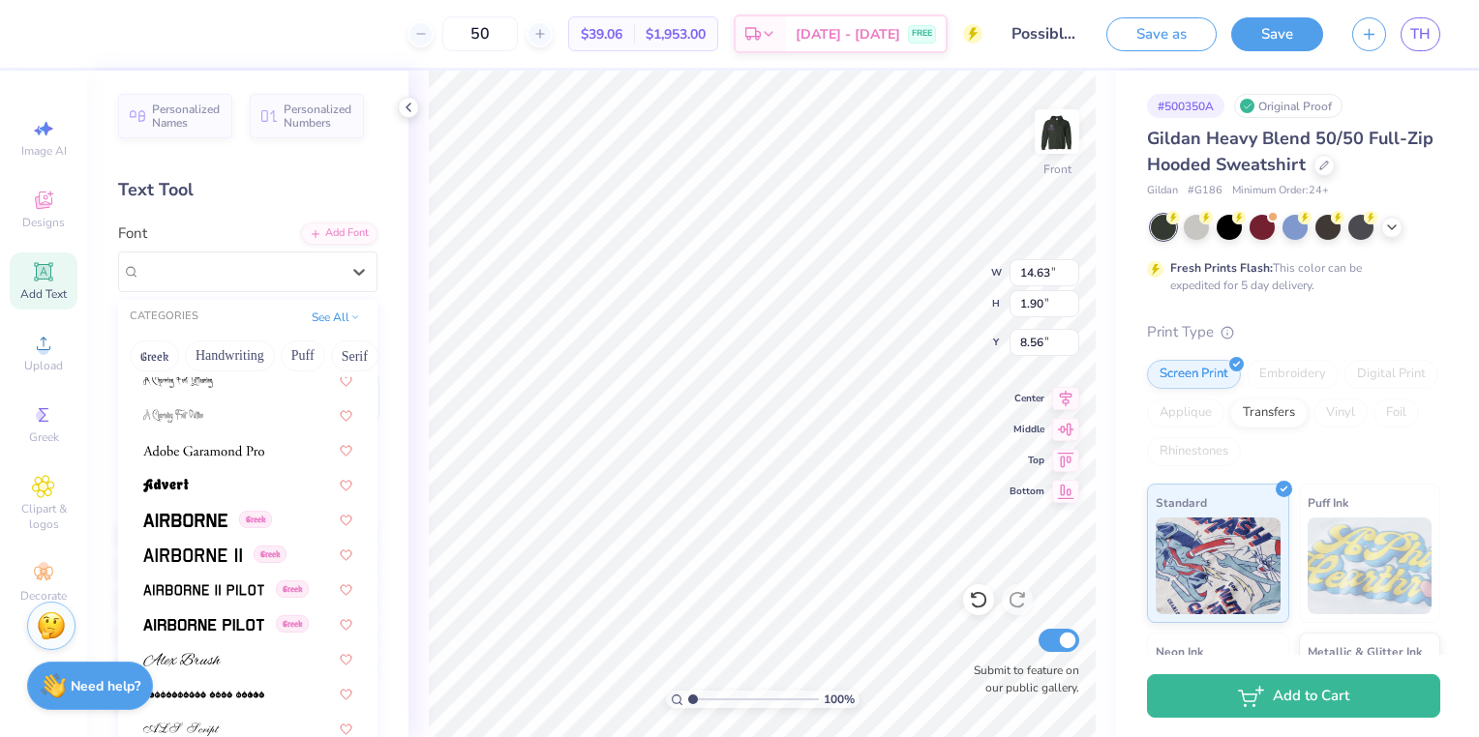
scroll to position [339, 0]
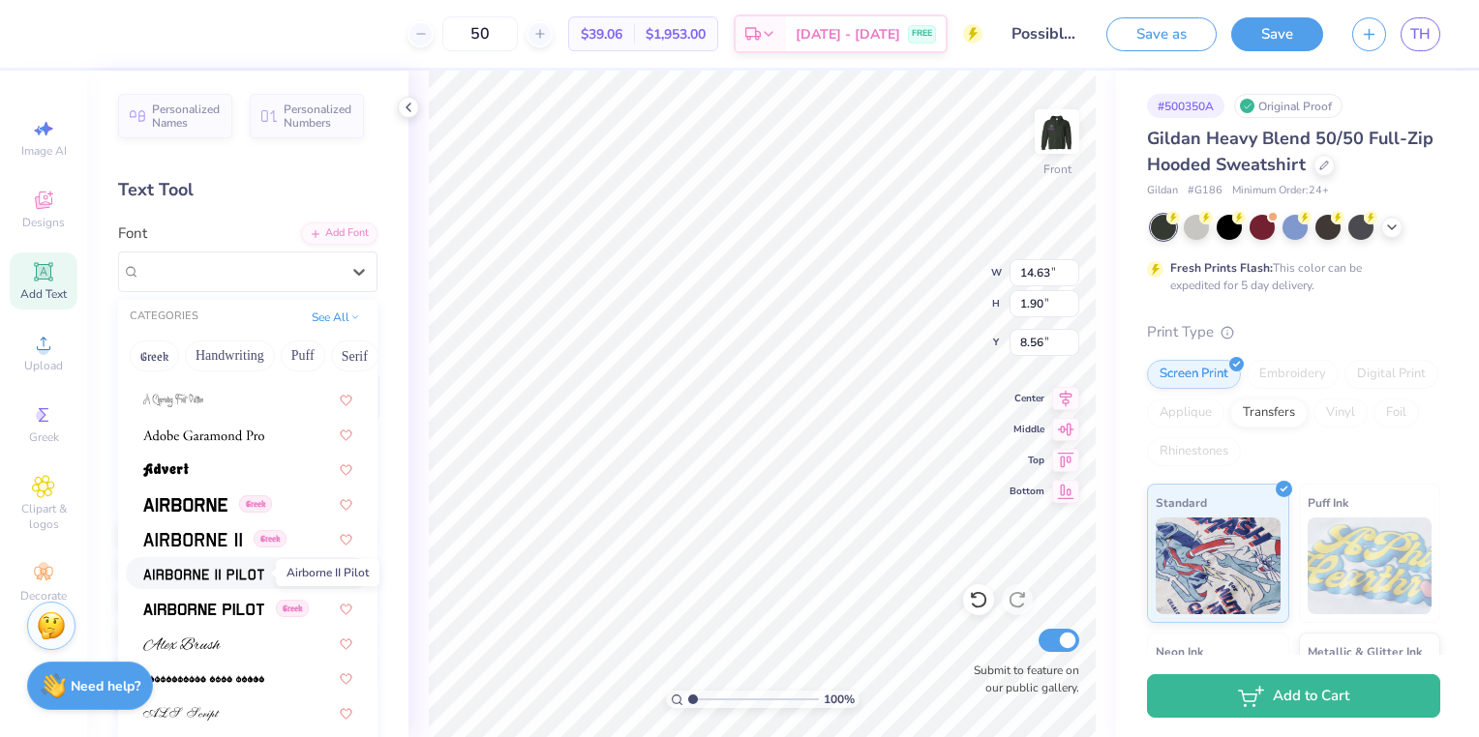
click at [205, 568] on img at bounding box center [203, 575] width 121 height 14
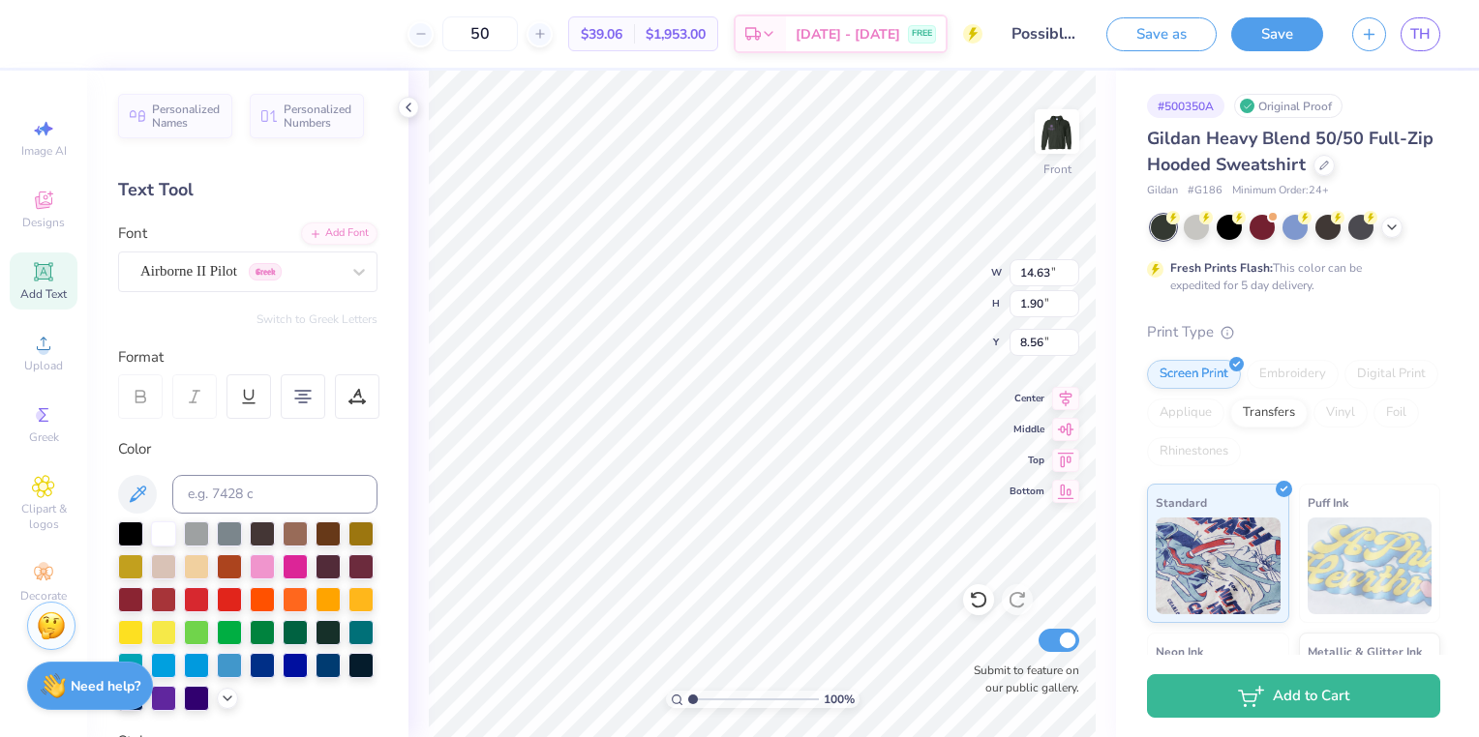
type input "13.97"
type input "1.53"
type input "8.74"
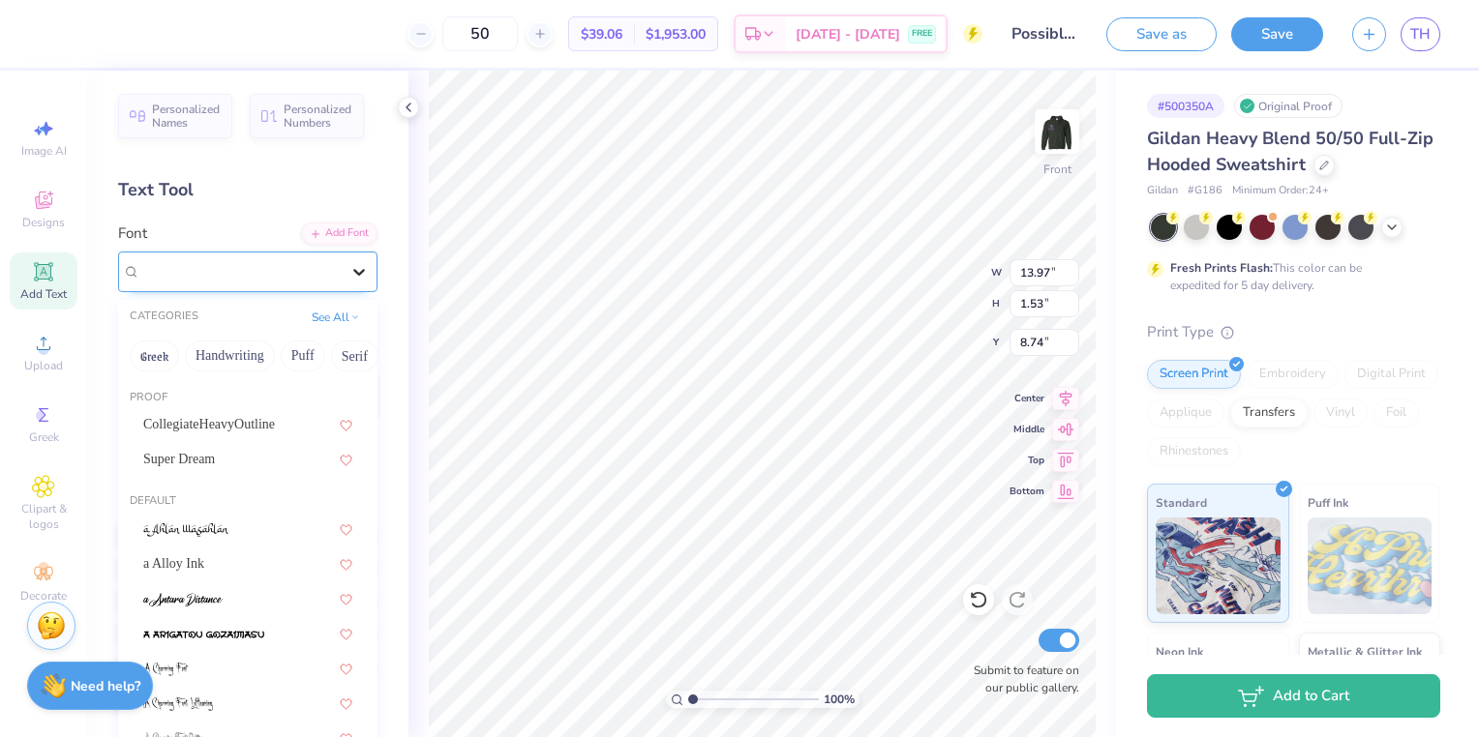
click at [349, 267] on icon at bounding box center [358, 271] width 19 height 19
click at [249, 361] on button "Handwriting" at bounding box center [230, 356] width 90 height 31
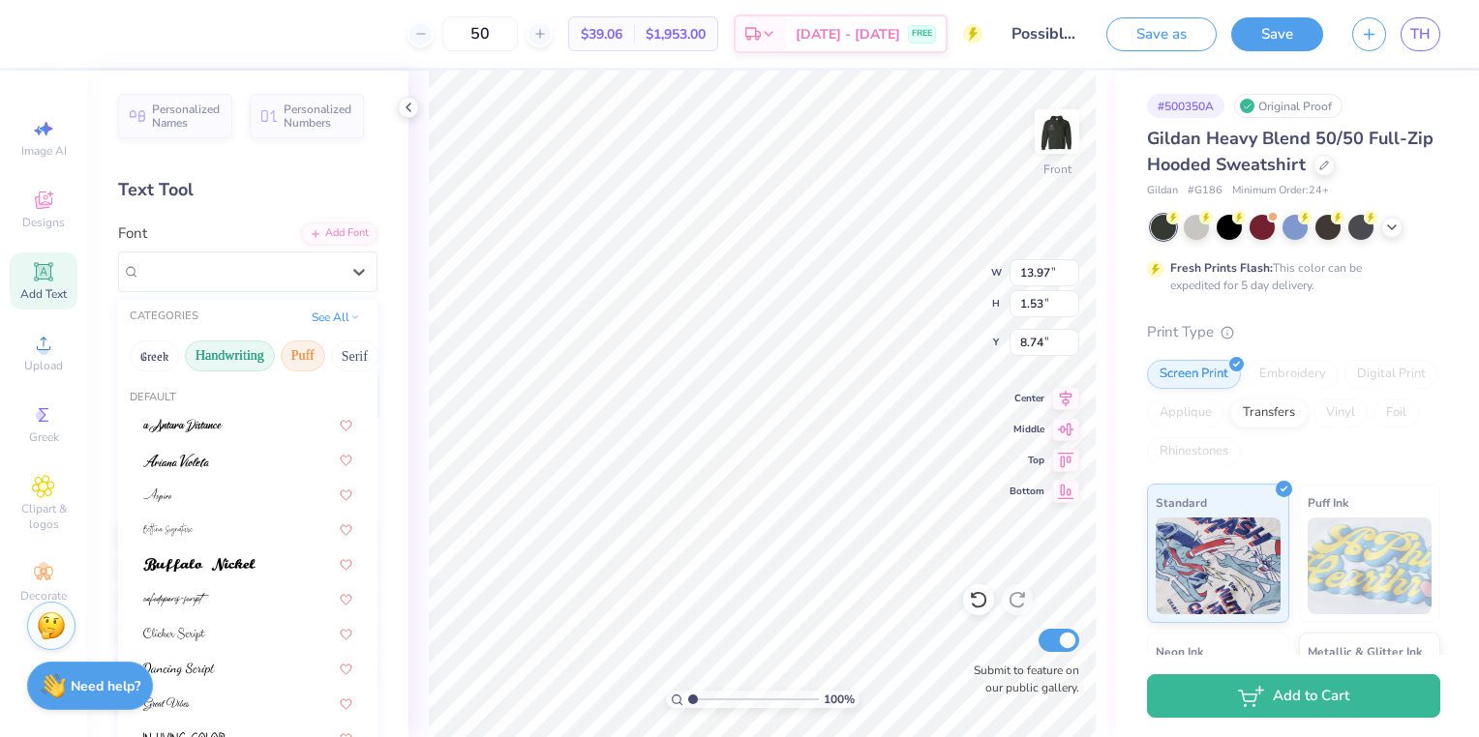
click at [297, 342] on button "Puff" at bounding box center [303, 356] width 45 height 31
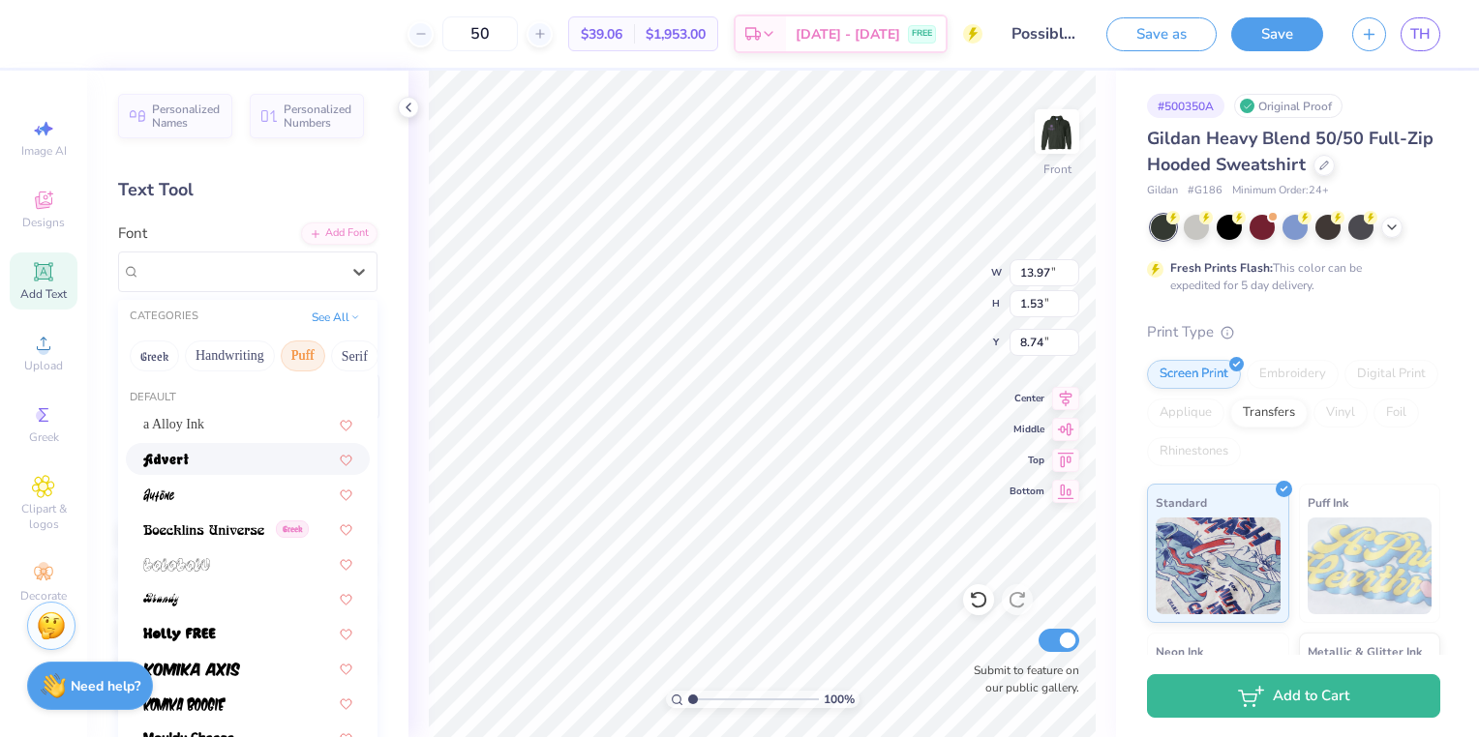
click at [168, 444] on div at bounding box center [248, 459] width 244 height 32
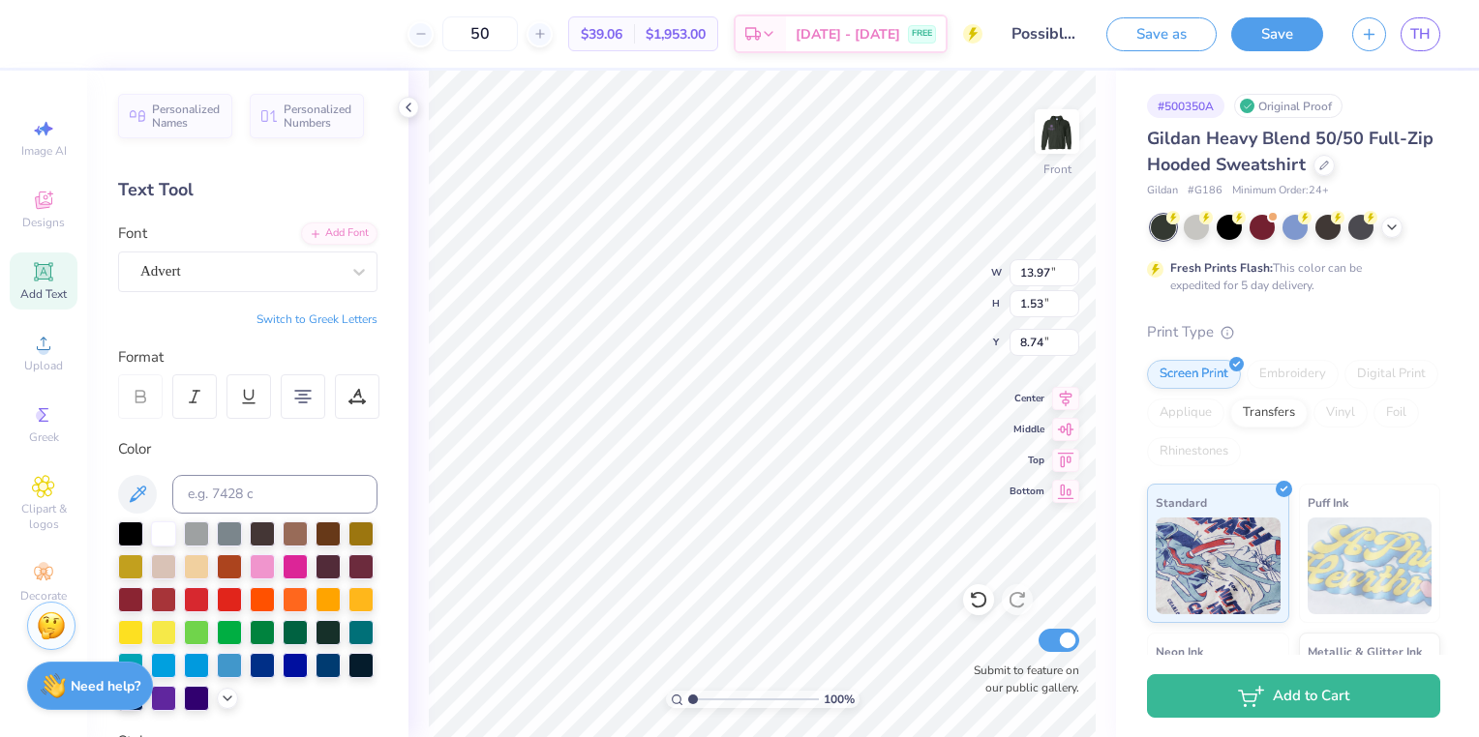
type input "12.81"
type input "1.98"
type input "8.52"
click at [410, 253] on div "100 % Front W 12.81 12.81 " H 1.98 1.98 " Y 8.52 8.52 " Center Middle Top Botto…" at bounding box center [761, 404] width 707 height 667
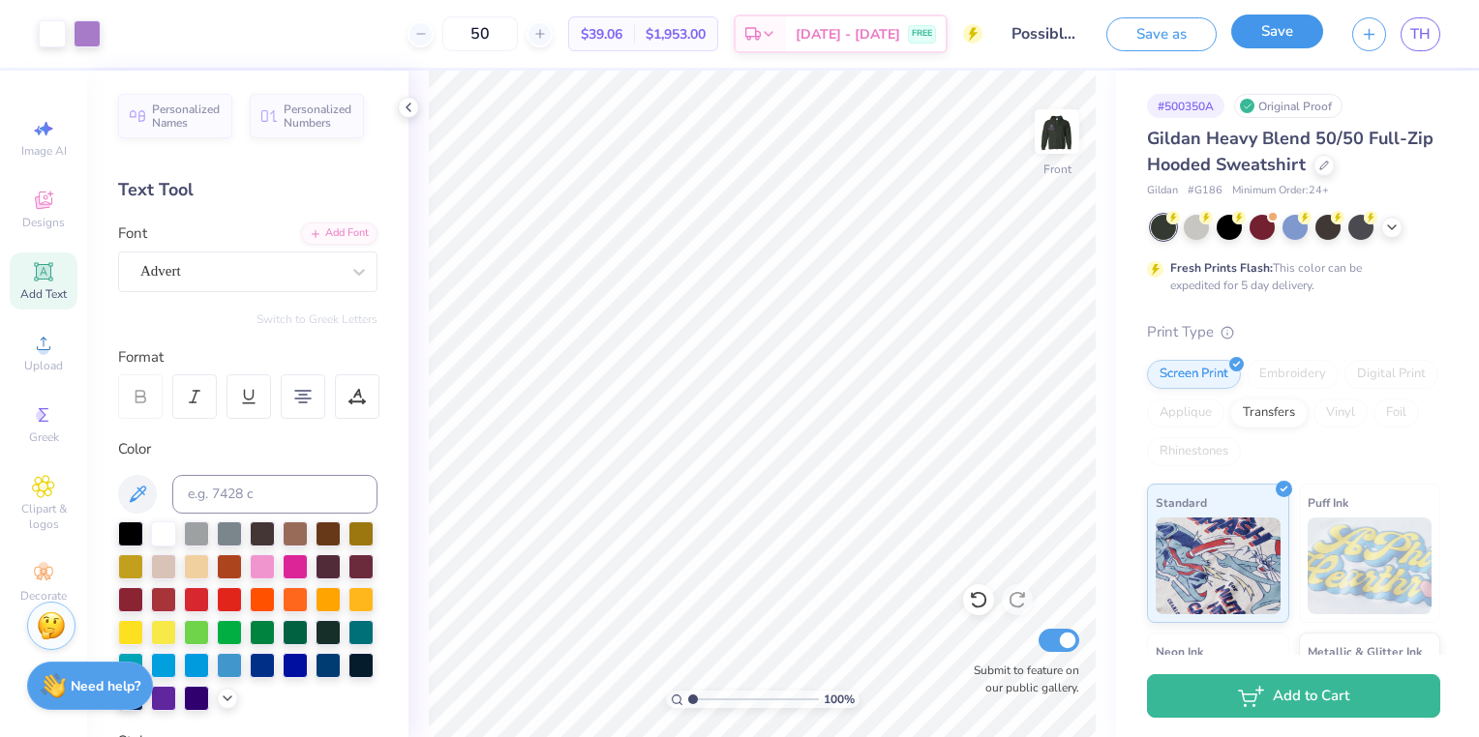
click at [1258, 41] on button "Save" at bounding box center [1277, 32] width 92 height 34
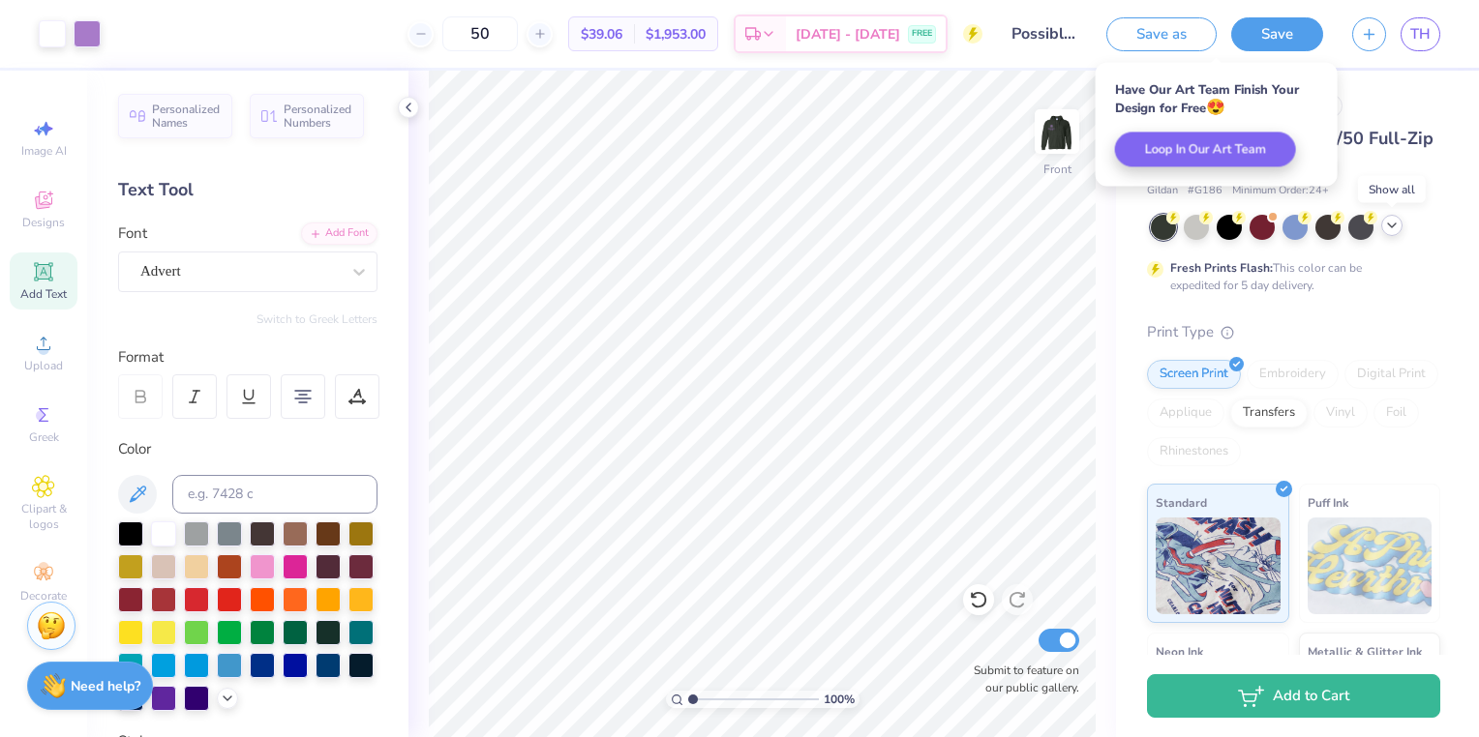
click at [1397, 226] on icon at bounding box center [1391, 225] width 15 height 15
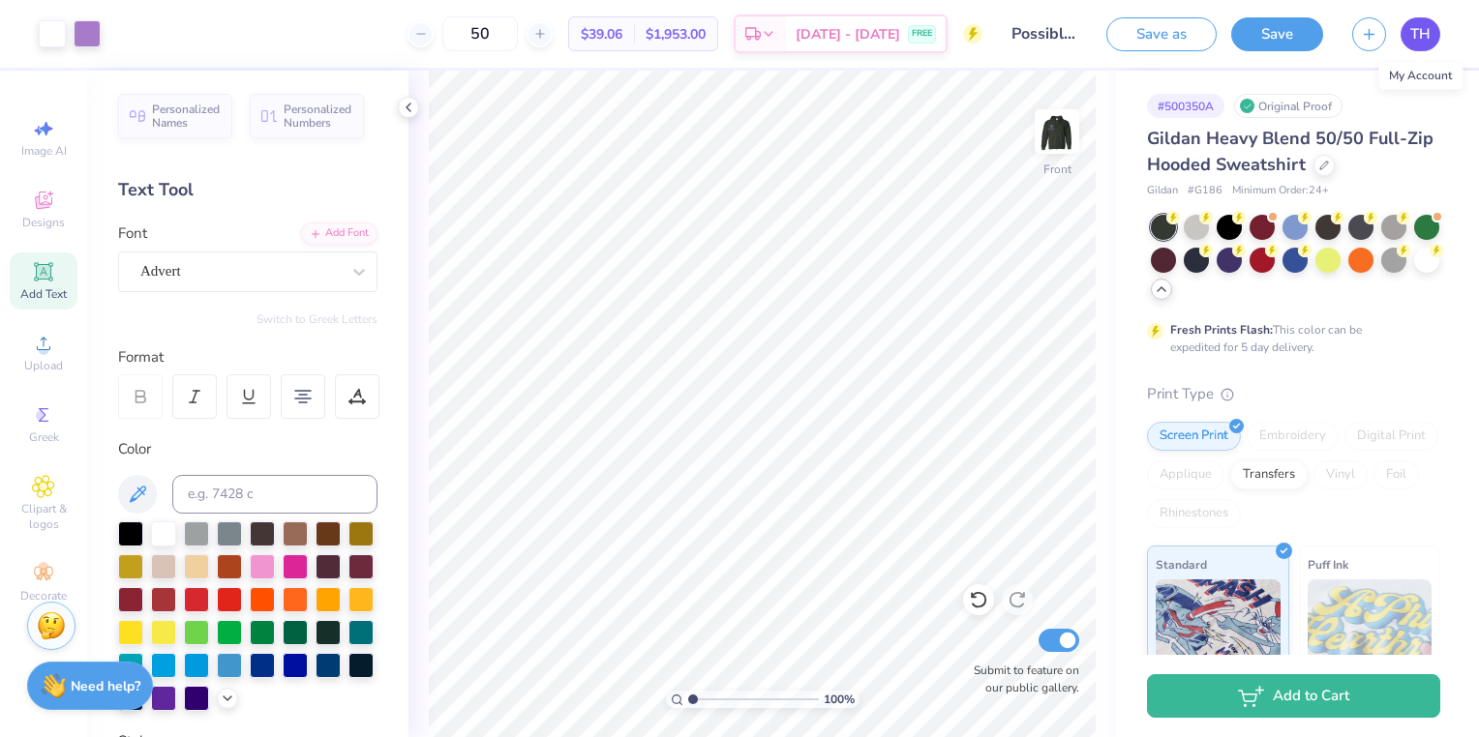
click at [1430, 40] on span "TH" at bounding box center [1420, 34] width 20 height 22
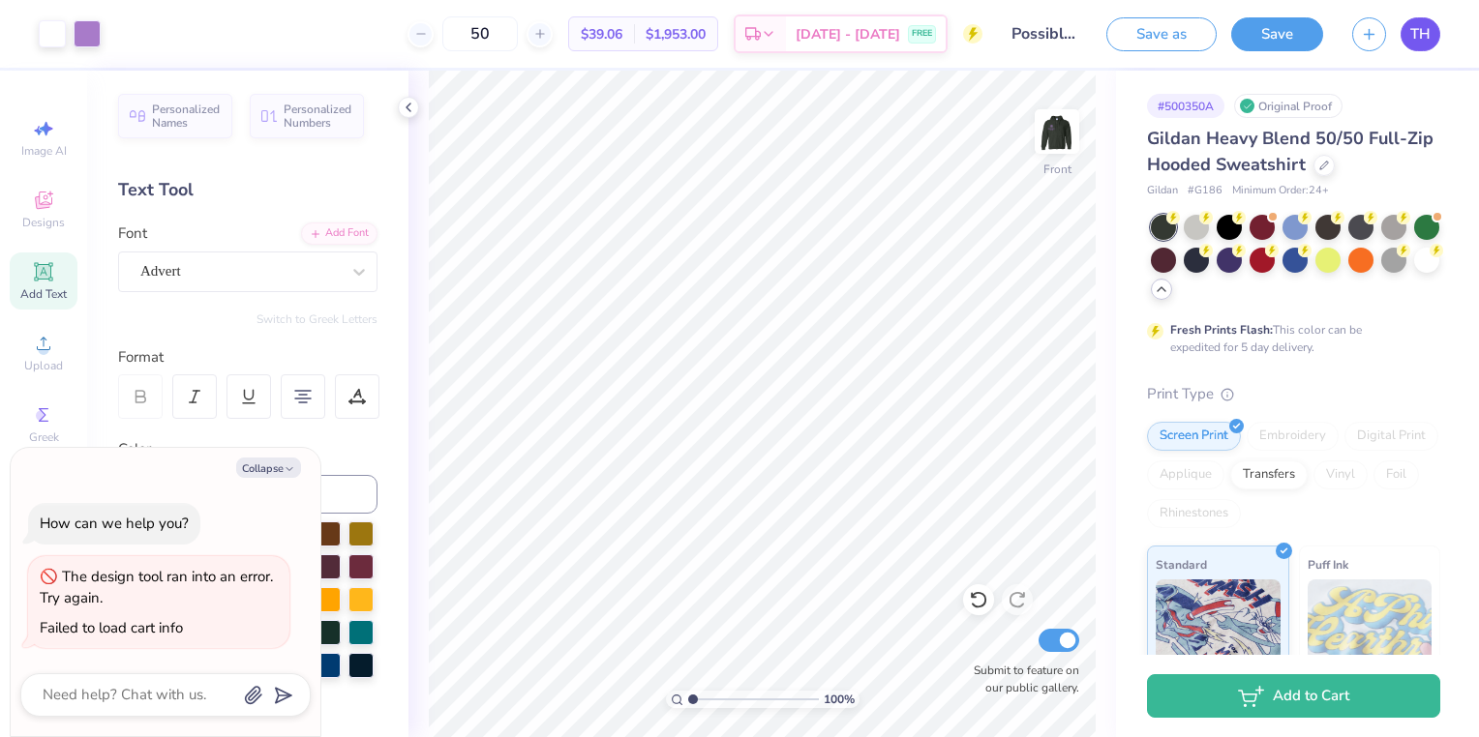
type textarea "x"
